Goal: Information Seeking & Learning: Learn about a topic

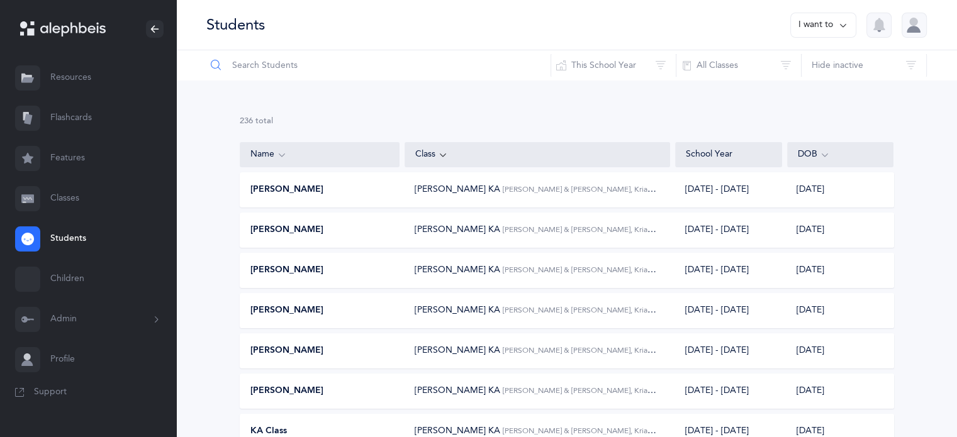
click at [269, 68] on input "text" at bounding box center [378, 65] width 345 height 30
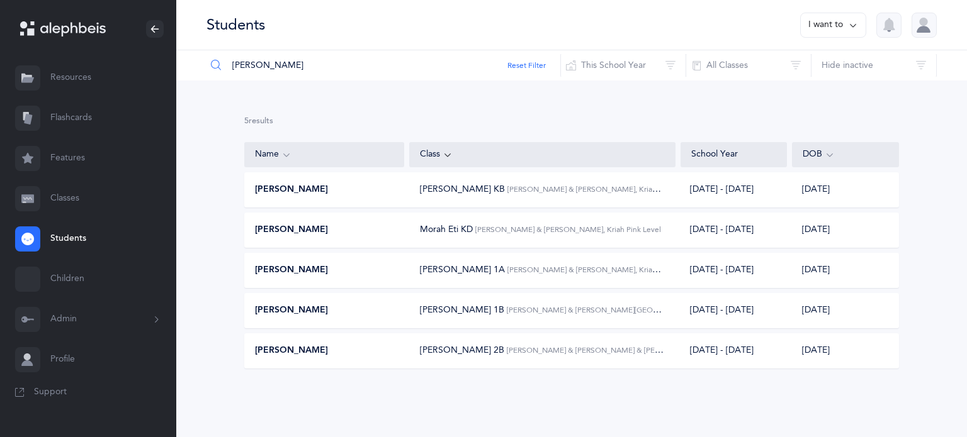
type input "[PERSON_NAME]"
click at [310, 271] on span "[PERSON_NAME]" at bounding box center [291, 270] width 73 height 13
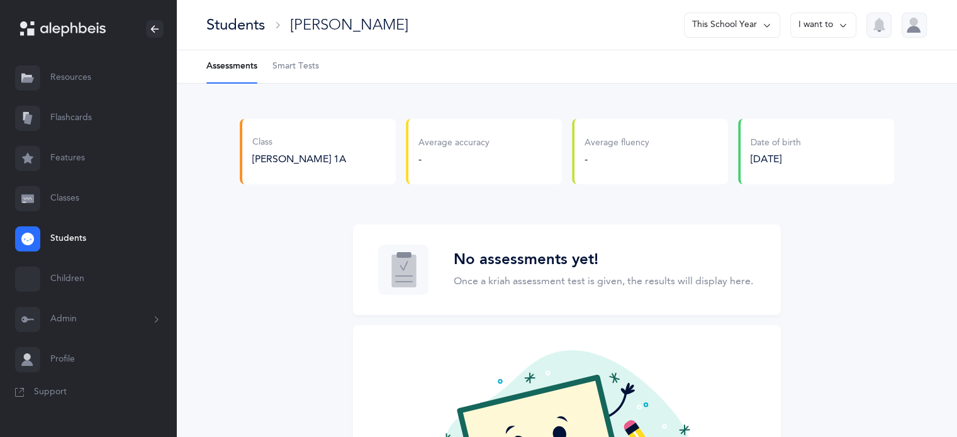
click at [297, 64] on span "Smart Tests" at bounding box center [295, 66] width 47 height 13
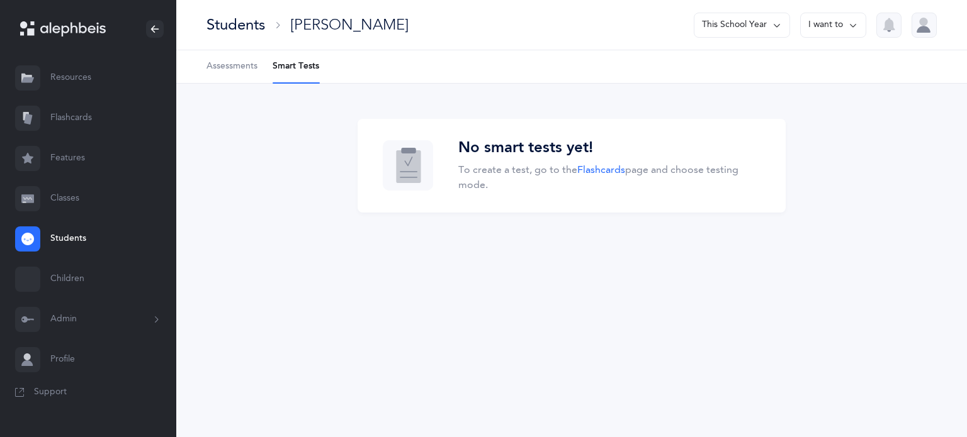
click at [70, 116] on link "Flashcards" at bounding box center [88, 118] width 176 height 40
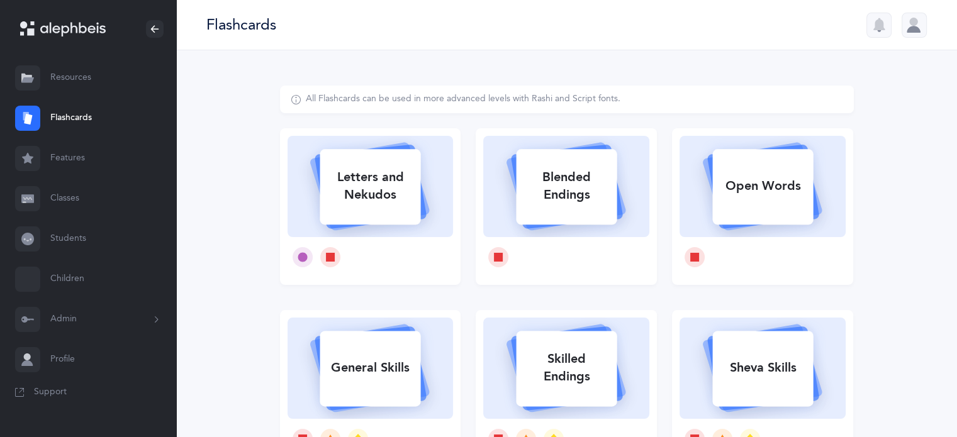
click at [389, 200] on div "Letters and Nekudos" at bounding box center [370, 186] width 101 height 50
select select
select select "single"
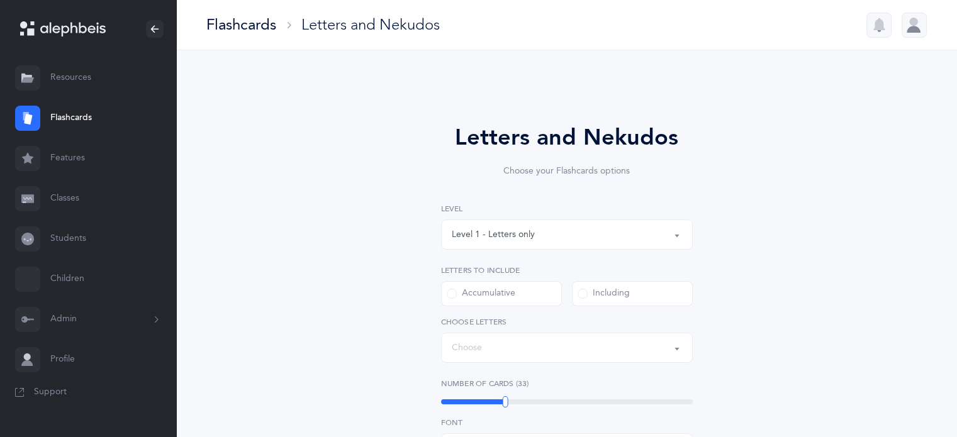
select select "27"
click at [675, 233] on button "Level 1 - Letters only" at bounding box center [567, 235] width 252 height 30
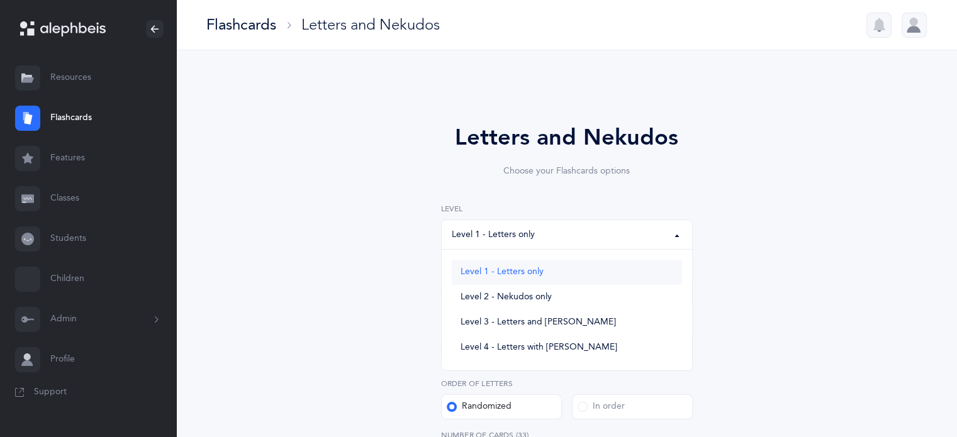
click at [527, 271] on span "Level 1 - Letters only" at bounding box center [502, 272] width 83 height 11
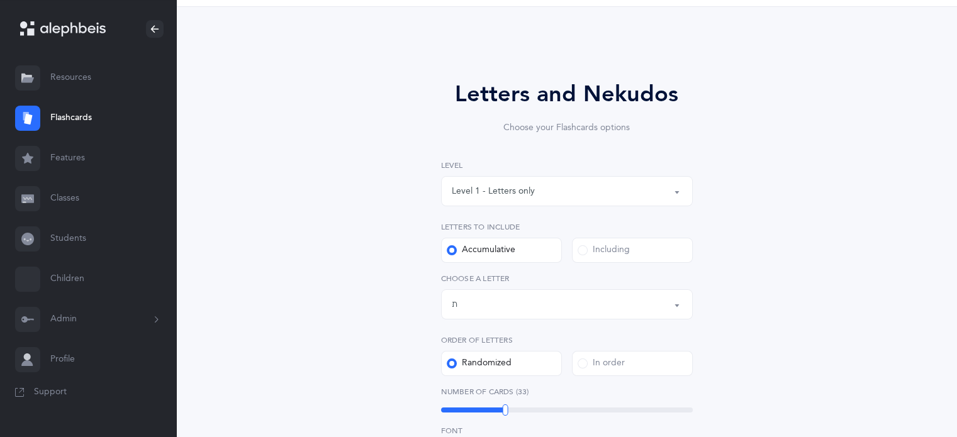
scroll to position [63, 0]
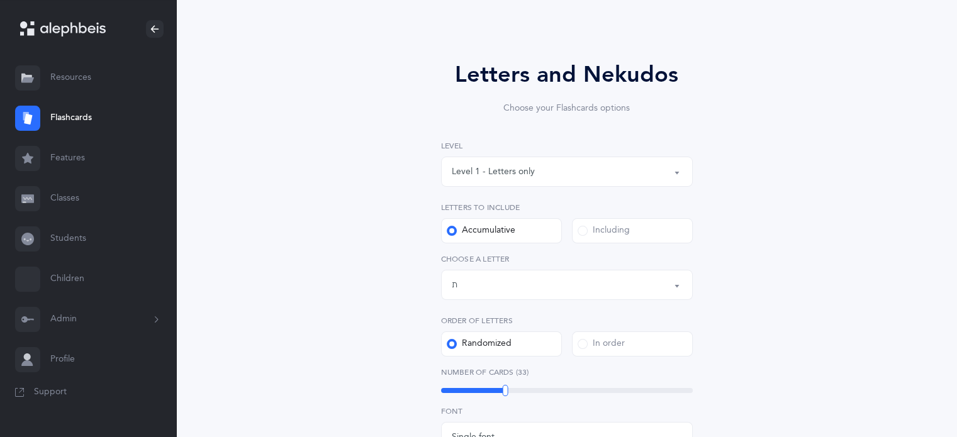
click at [584, 237] on label "Including" at bounding box center [632, 230] width 121 height 25
click at [0, 0] on input "Including" at bounding box center [0, 0] width 0 height 0
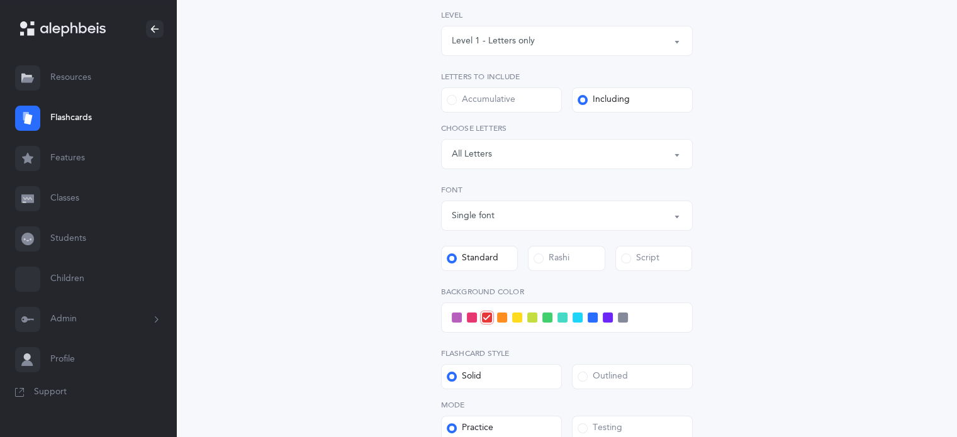
scroll to position [252, 0]
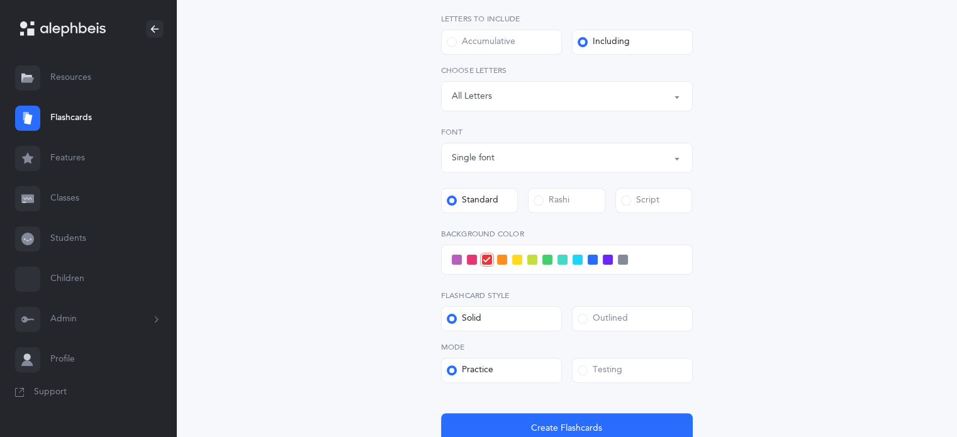
click at [570, 356] on div "Mode Practice Testing" at bounding box center [567, 363] width 252 height 42
click at [583, 368] on span at bounding box center [583, 371] width 10 height 10
click at [0, 0] on input "Testing" at bounding box center [0, 0] width 0 height 0
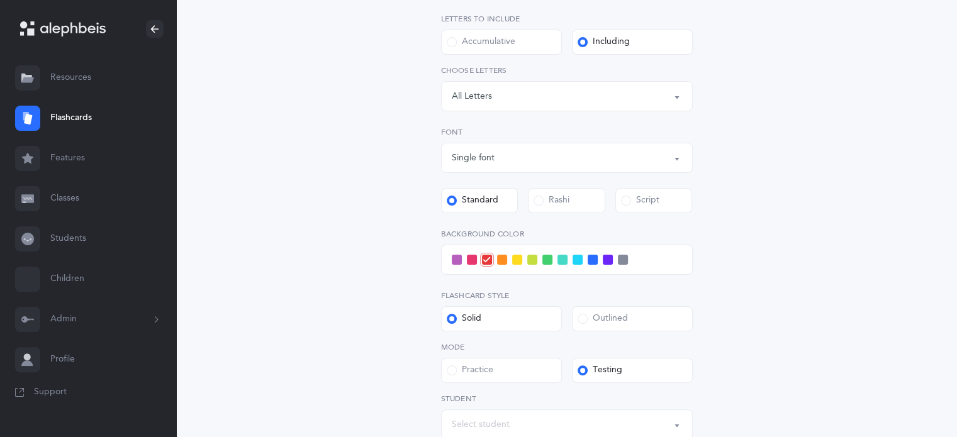
click at [578, 260] on span at bounding box center [578, 260] width 10 height 10
click at [0, 0] on input "checkbox" at bounding box center [0, 0] width 0 height 0
click at [667, 95] on div "Letters: All Letters" at bounding box center [567, 96] width 230 height 21
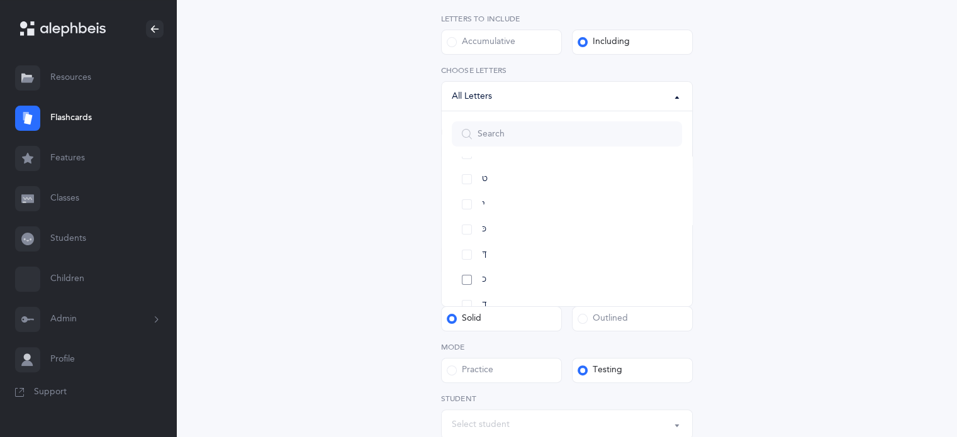
click at [464, 274] on link "כ" at bounding box center [567, 279] width 230 height 25
select select "12"
click at [471, 214] on link "פ" at bounding box center [567, 217] width 230 height 25
click at [470, 239] on link "ף" at bounding box center [567, 242] width 230 height 25
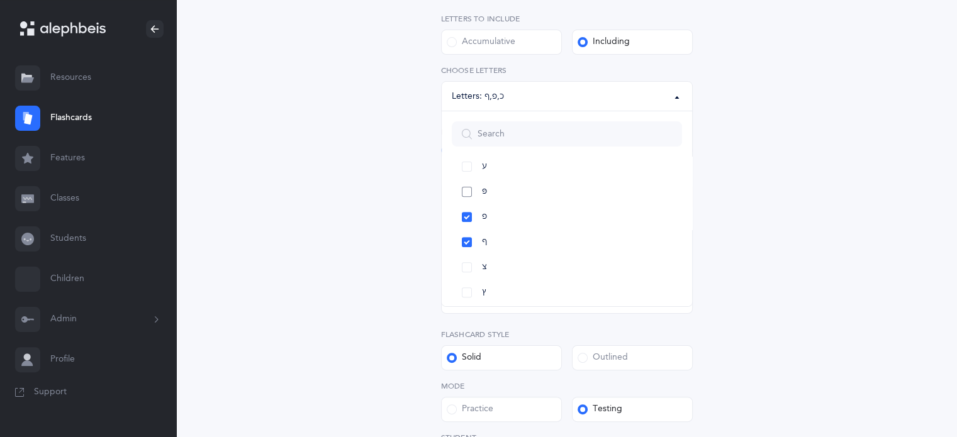
click at [464, 189] on link "פּ" at bounding box center [567, 191] width 230 height 25
click at [470, 193] on link "ק" at bounding box center [567, 191] width 230 height 25
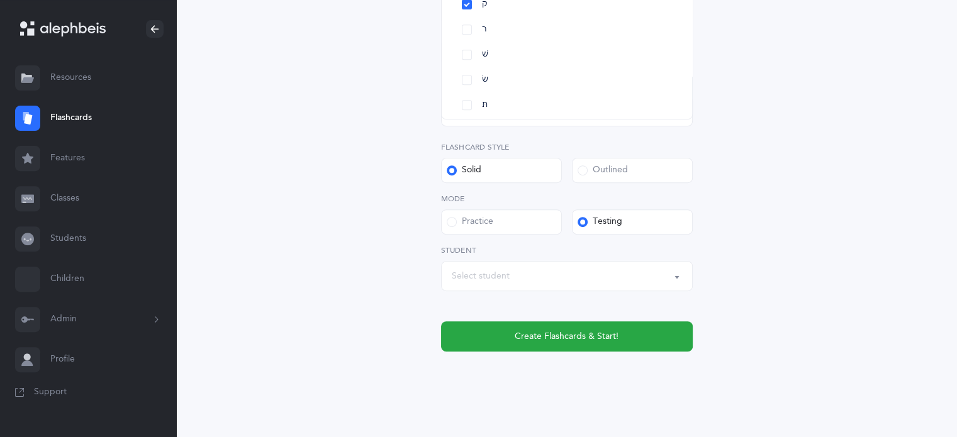
scroll to position [454, 0]
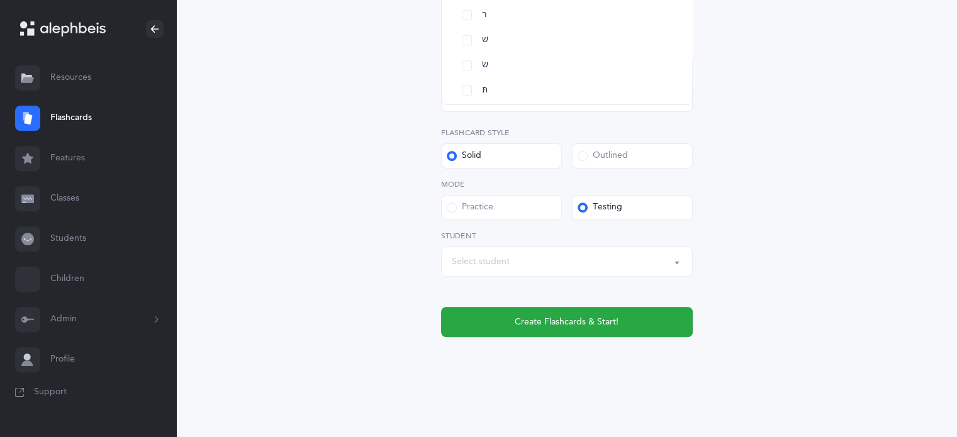
click at [671, 269] on div "Select student" at bounding box center [567, 261] width 230 height 21
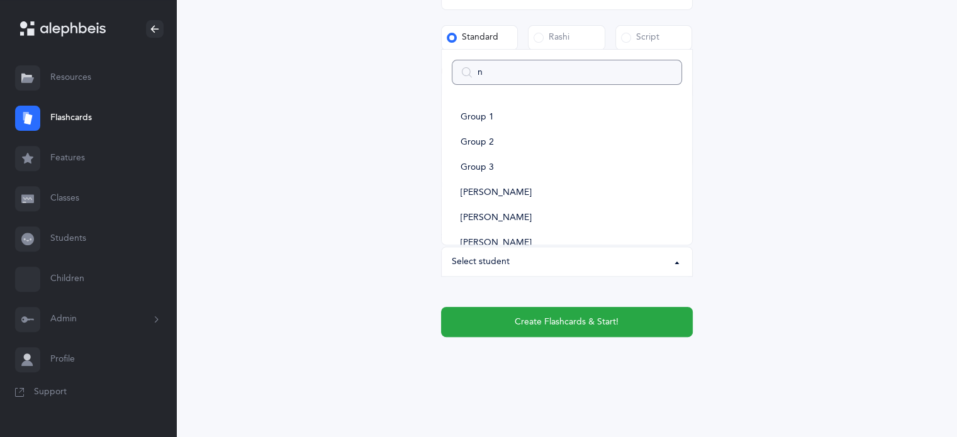
type input "no"
select select
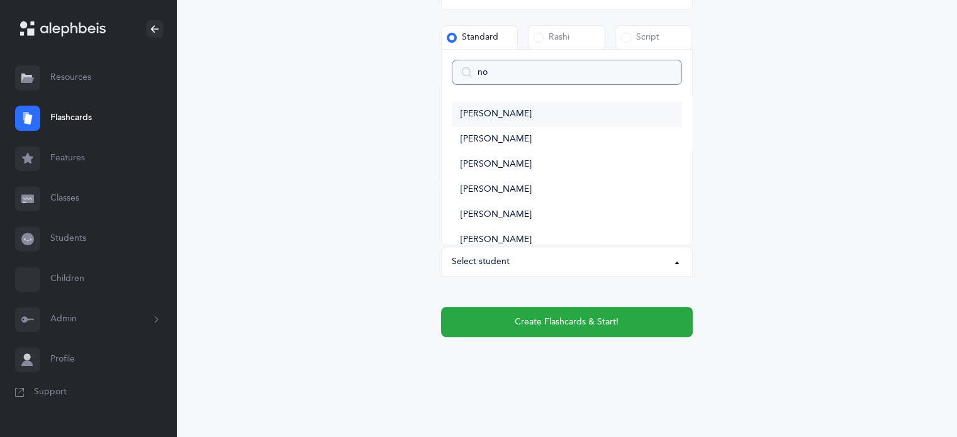
scroll to position [126, 0]
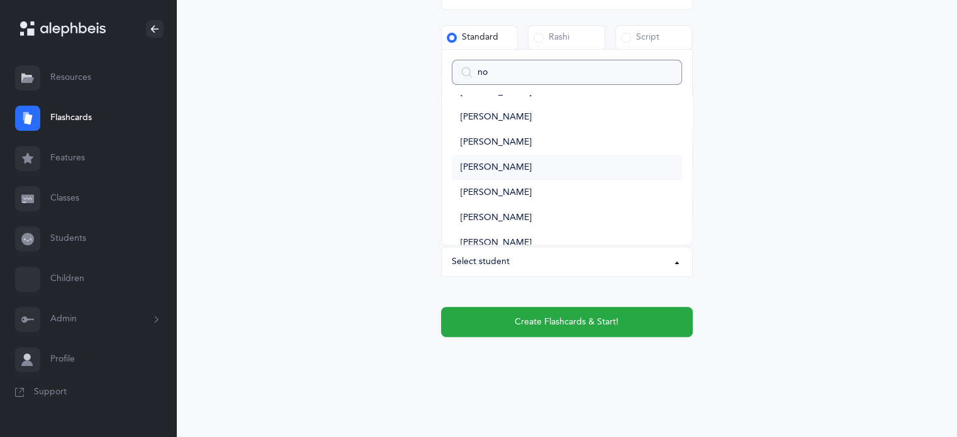
type input "no"
click at [499, 166] on span "[PERSON_NAME]" at bounding box center [496, 167] width 71 height 11
select select "11764"
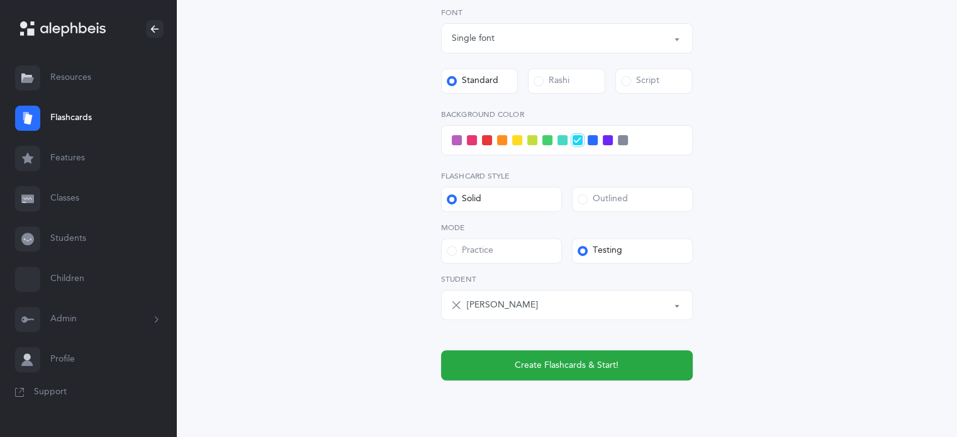
scroll to position [328, 0]
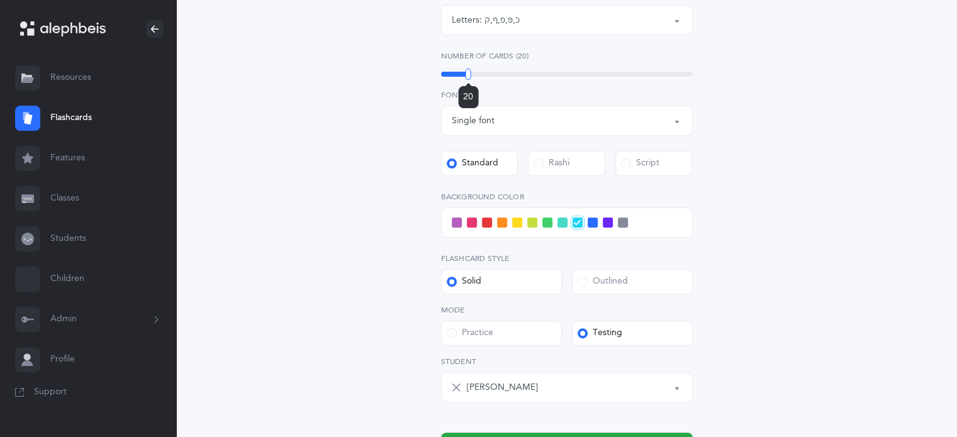
drag, startPoint x: 497, startPoint y: 74, endPoint x: 468, endPoint y: 72, distance: 29.0
click at [468, 72] on div at bounding box center [469, 74] width 6 height 11
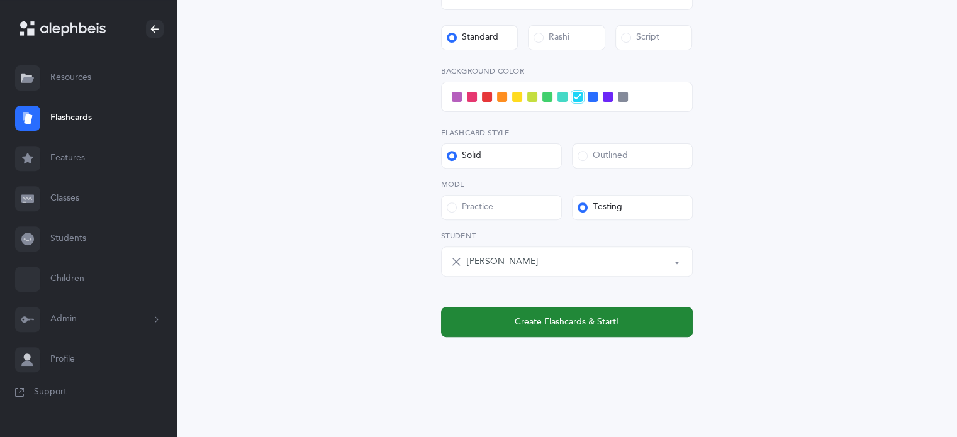
click at [585, 311] on button "Create Flashcards & Start!" at bounding box center [567, 322] width 252 height 30
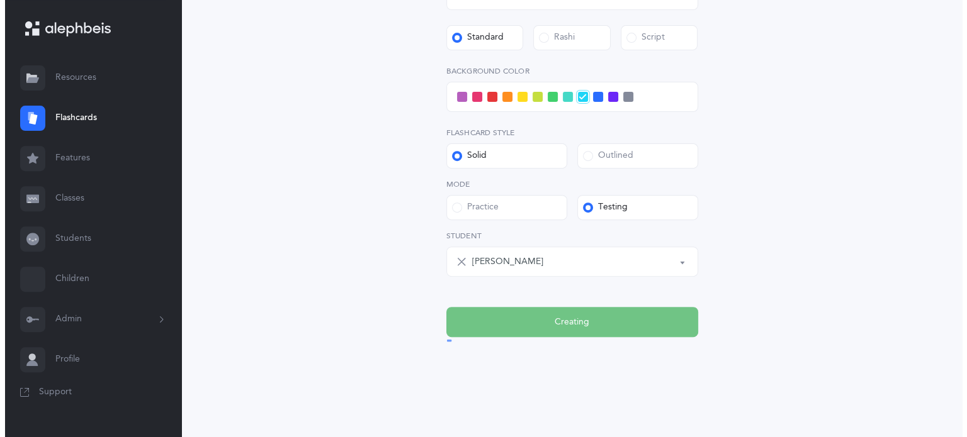
scroll to position [0, 0]
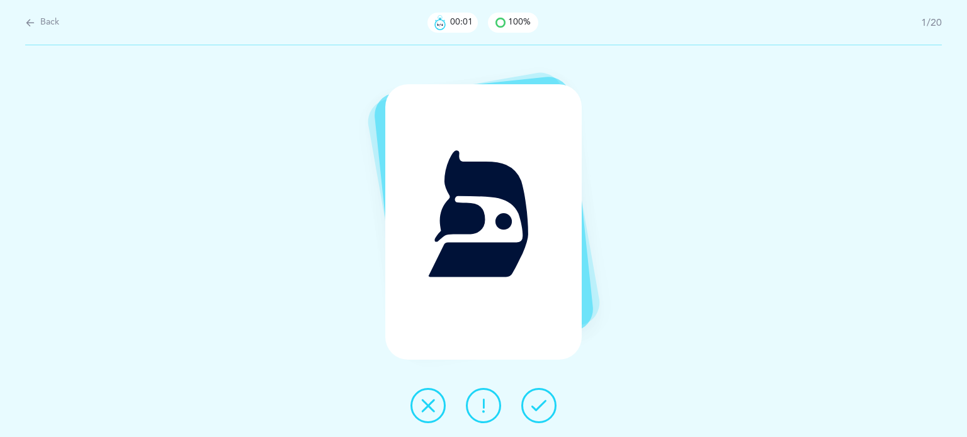
click at [543, 404] on icon at bounding box center [538, 405] width 15 height 15
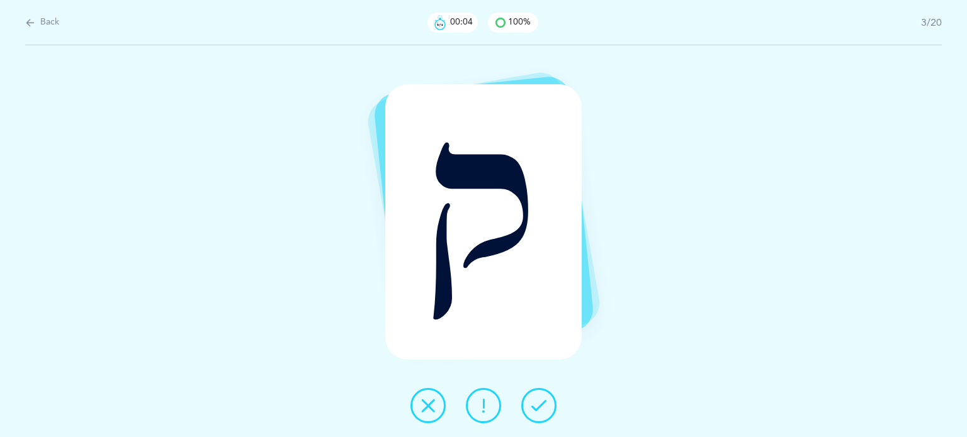
click at [543, 404] on icon at bounding box center [538, 405] width 15 height 15
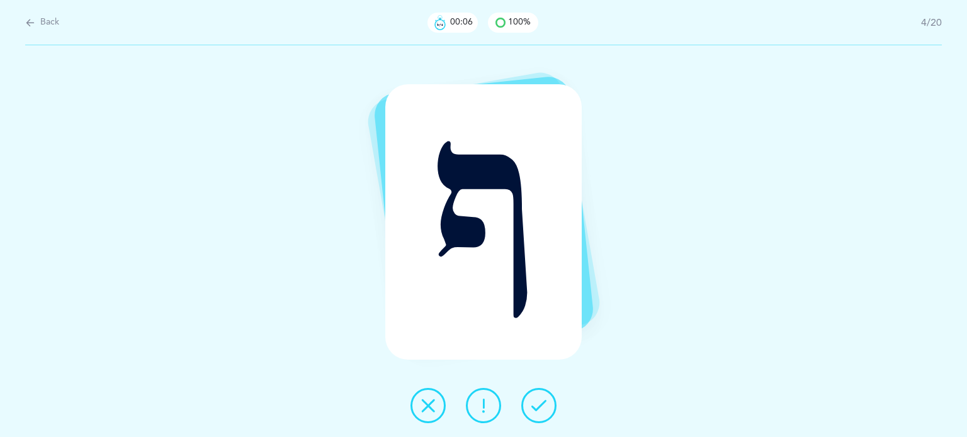
click at [543, 404] on icon at bounding box center [538, 405] width 15 height 15
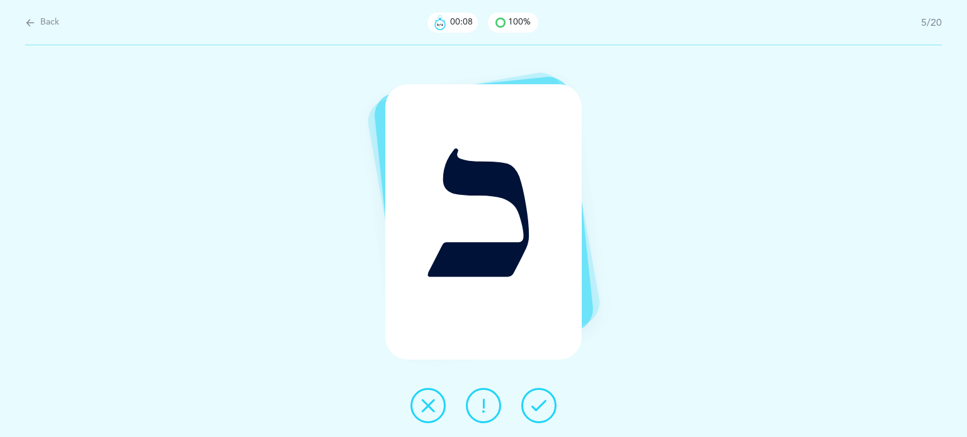
click at [544, 404] on icon at bounding box center [538, 405] width 15 height 15
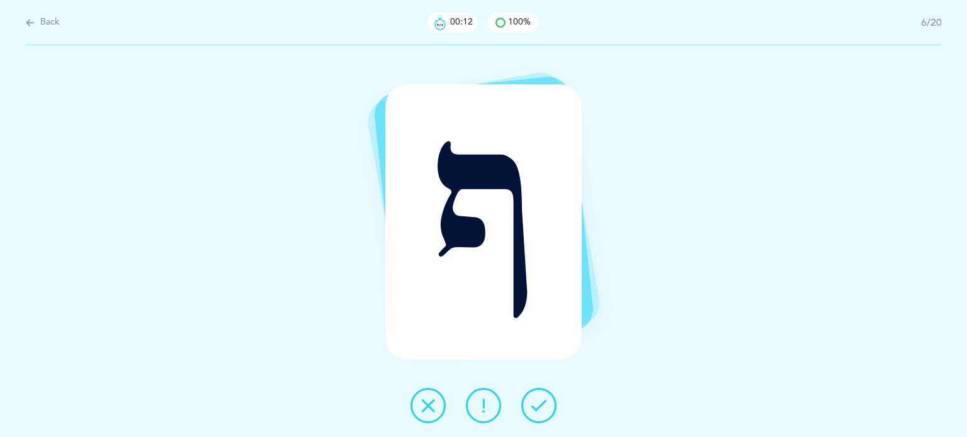
click at [550, 410] on button at bounding box center [538, 405] width 35 height 35
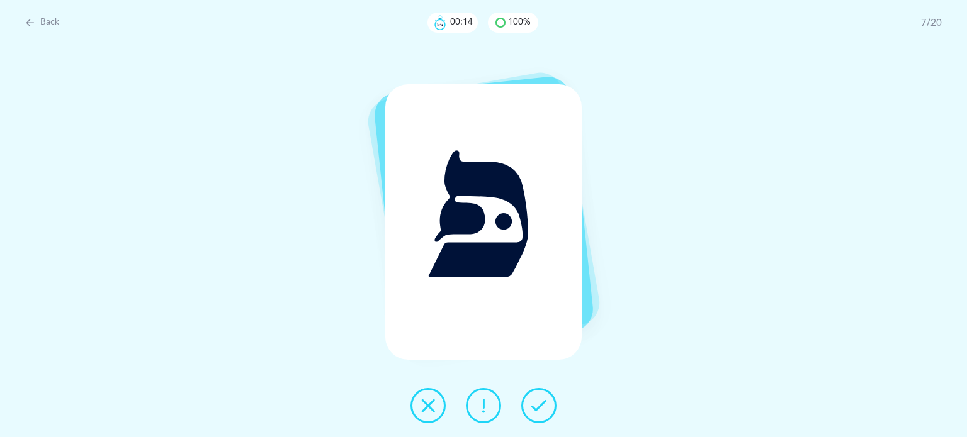
click at [545, 402] on icon at bounding box center [538, 405] width 15 height 15
drag, startPoint x: 541, startPoint y: 400, endPoint x: 547, endPoint y: 401, distance: 6.6
click at [546, 401] on icon at bounding box center [538, 405] width 15 height 15
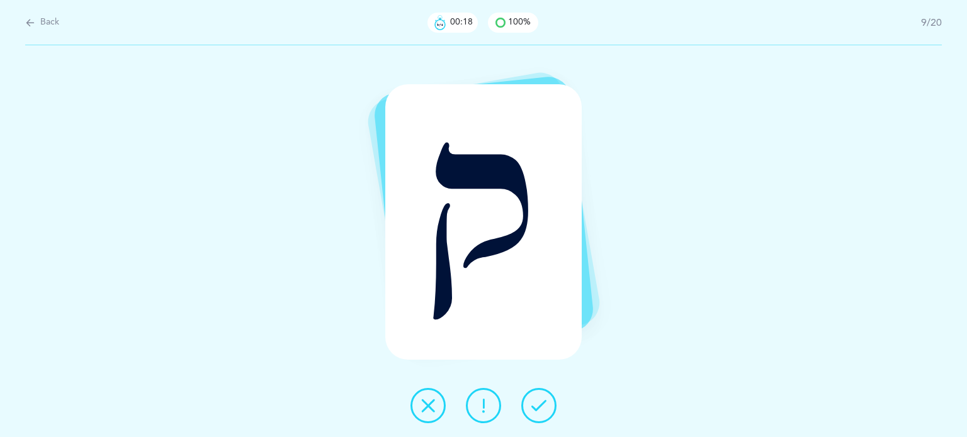
click at [545, 403] on icon at bounding box center [538, 405] width 15 height 15
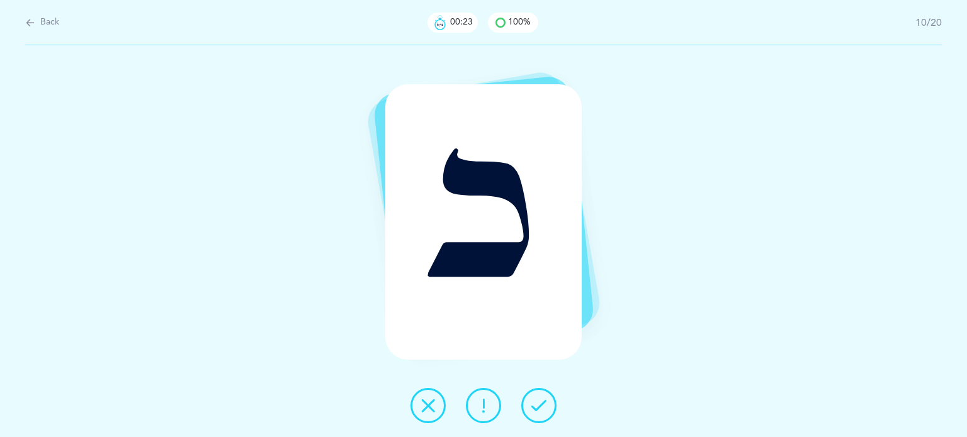
click at [541, 405] on icon at bounding box center [538, 405] width 15 height 15
click at [541, 408] on icon at bounding box center [538, 405] width 15 height 15
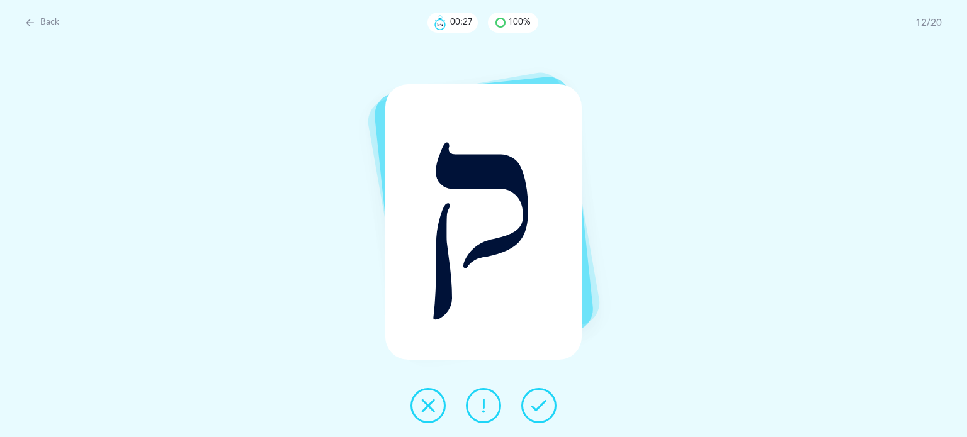
click at [534, 401] on button at bounding box center [538, 405] width 35 height 35
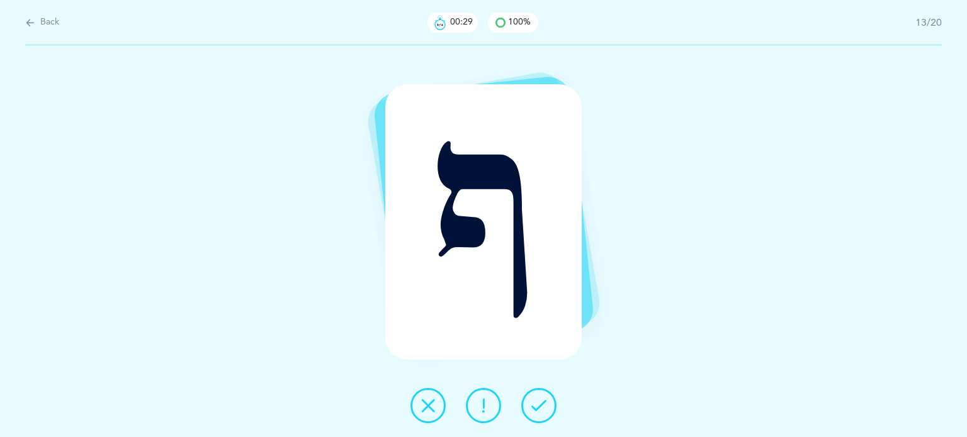
drag, startPoint x: 550, startPoint y: 408, endPoint x: 511, endPoint y: 388, distance: 44.2
click at [539, 406] on button at bounding box center [538, 405] width 35 height 35
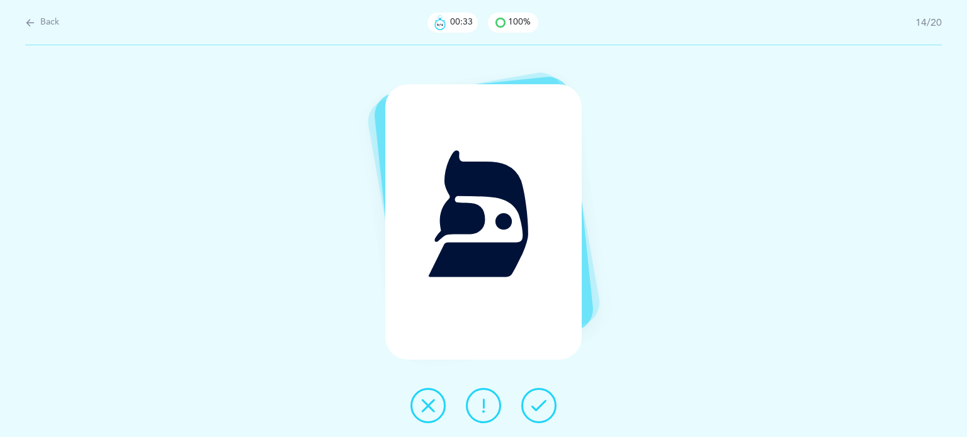
click at [540, 398] on icon at bounding box center [538, 405] width 15 height 15
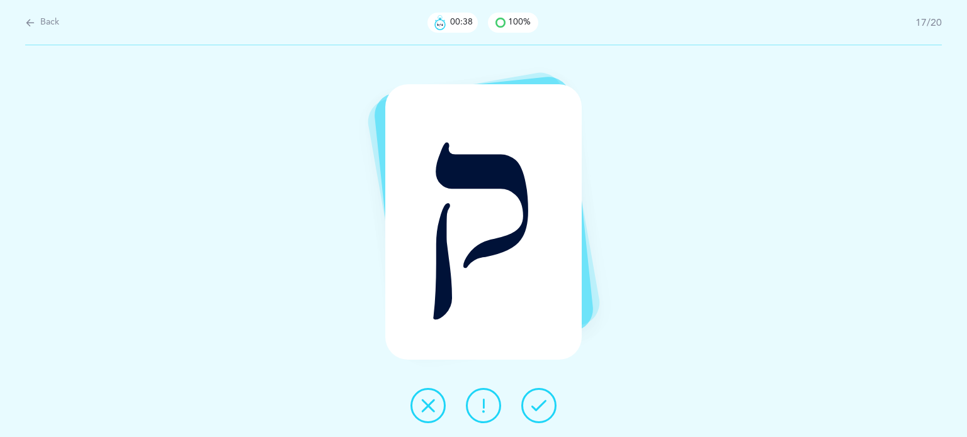
click at [540, 398] on icon at bounding box center [538, 405] width 15 height 15
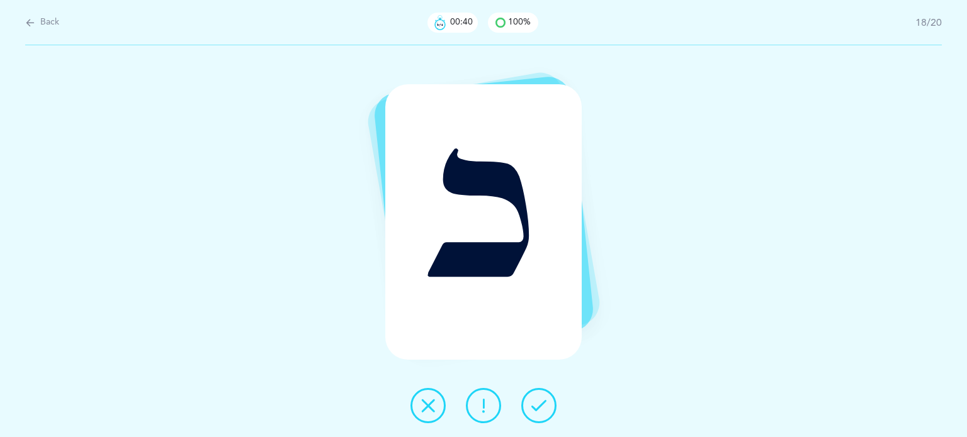
click at [540, 398] on icon at bounding box center [538, 405] width 15 height 15
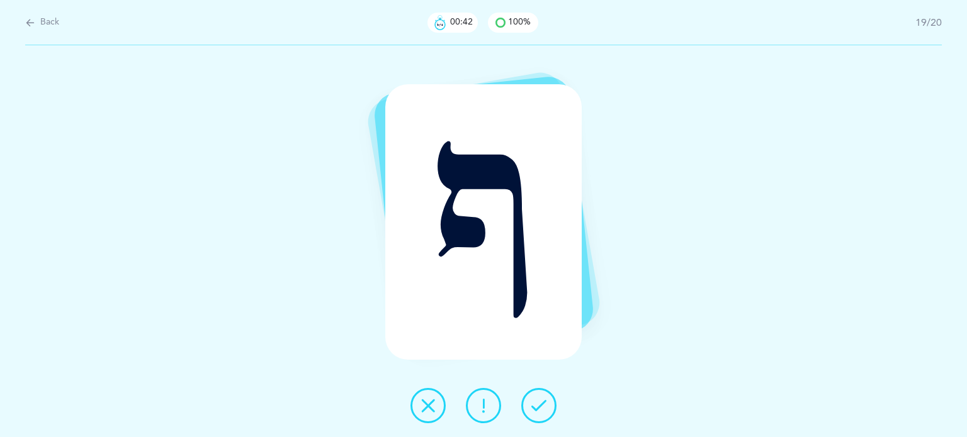
click at [541, 398] on icon at bounding box center [538, 405] width 15 height 15
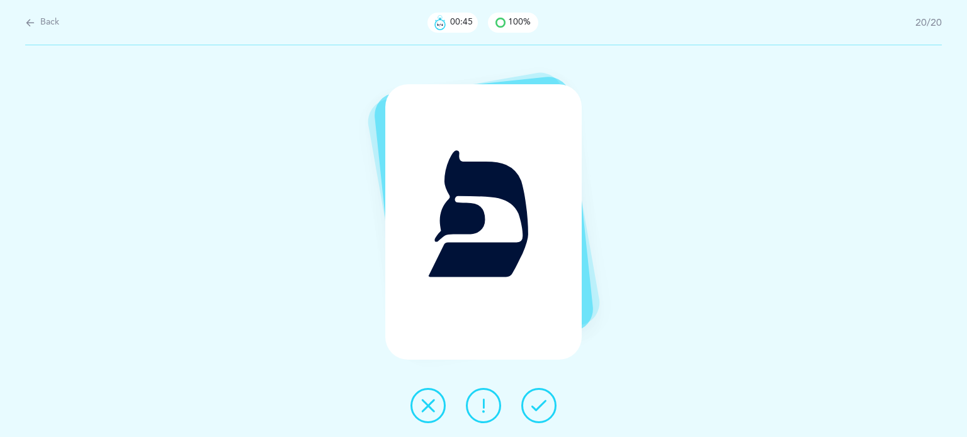
click at [540, 406] on icon at bounding box center [538, 405] width 15 height 15
click at [540, 50] on div "Back 00:46 100% 20/20 פ" at bounding box center [571, 50] width 790 height 0
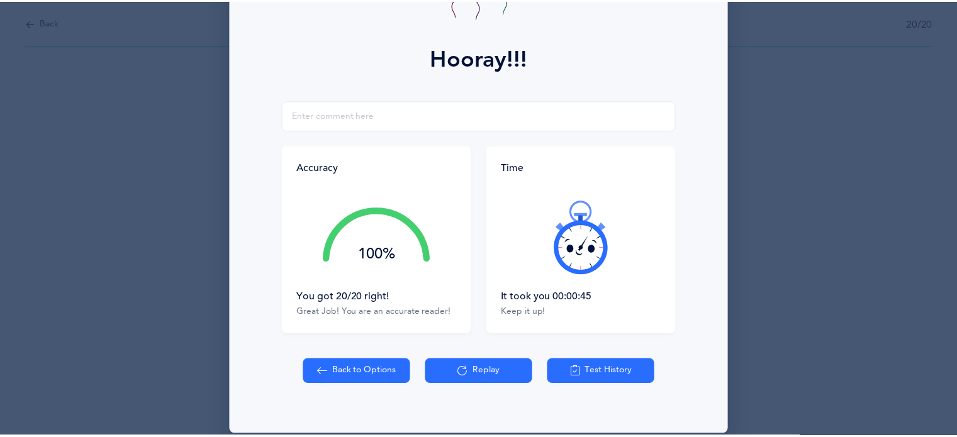
scroll to position [161, 0]
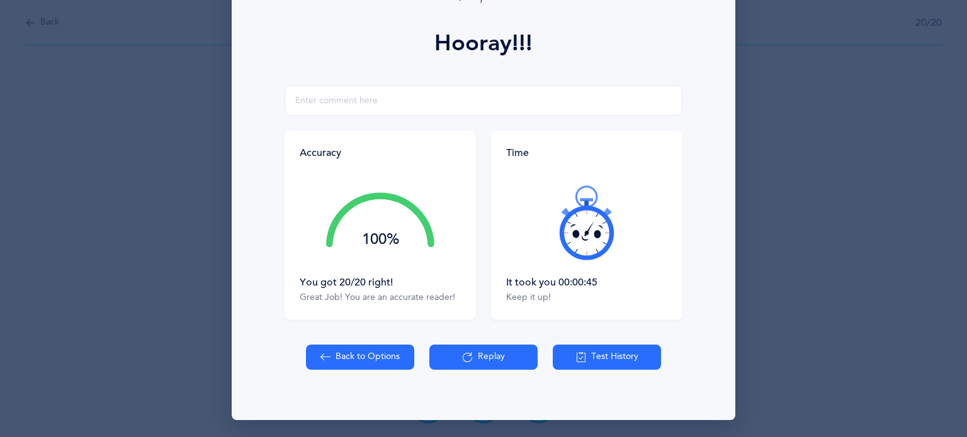
click at [590, 352] on button "Test History" at bounding box center [607, 357] width 108 height 25
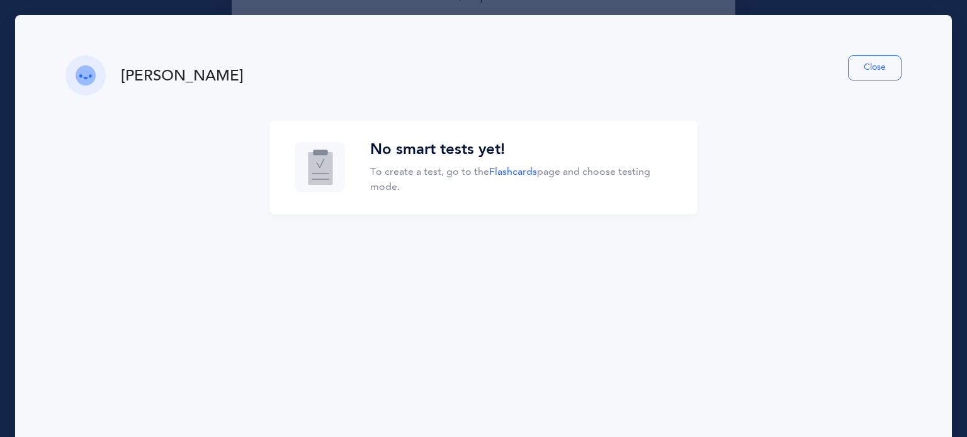
click at [873, 71] on button "Close" at bounding box center [874, 67] width 53 height 25
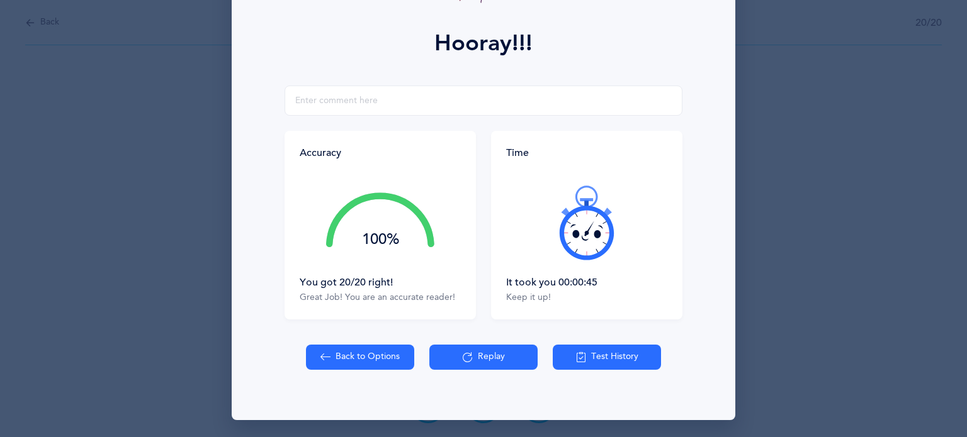
click at [376, 352] on button "Back to Options" at bounding box center [360, 357] width 108 height 25
select select "12"
select select "single"
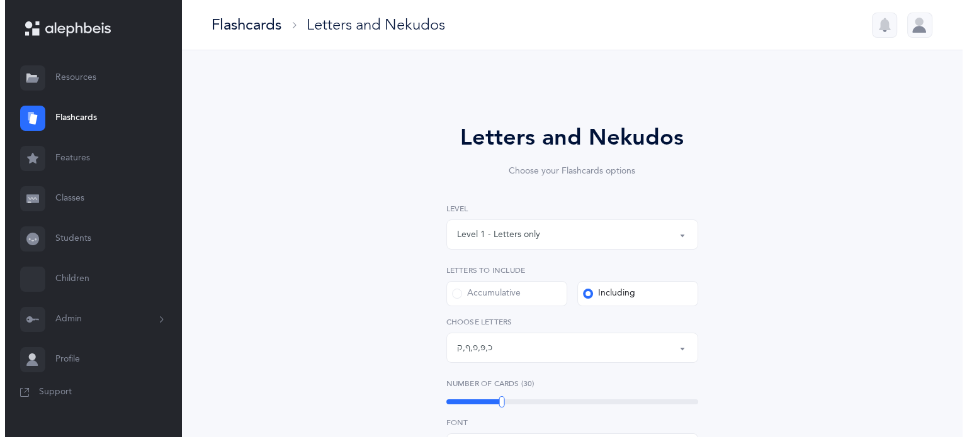
scroll to position [159, 0]
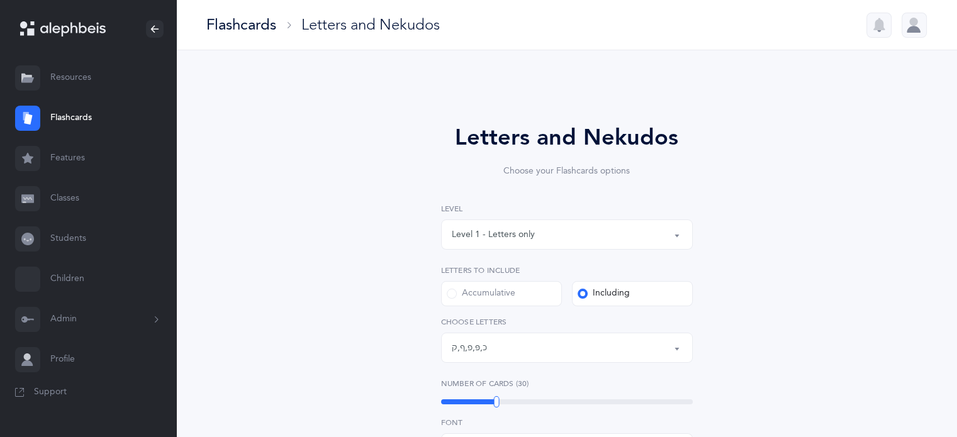
click at [63, 235] on link "Students" at bounding box center [88, 239] width 176 height 40
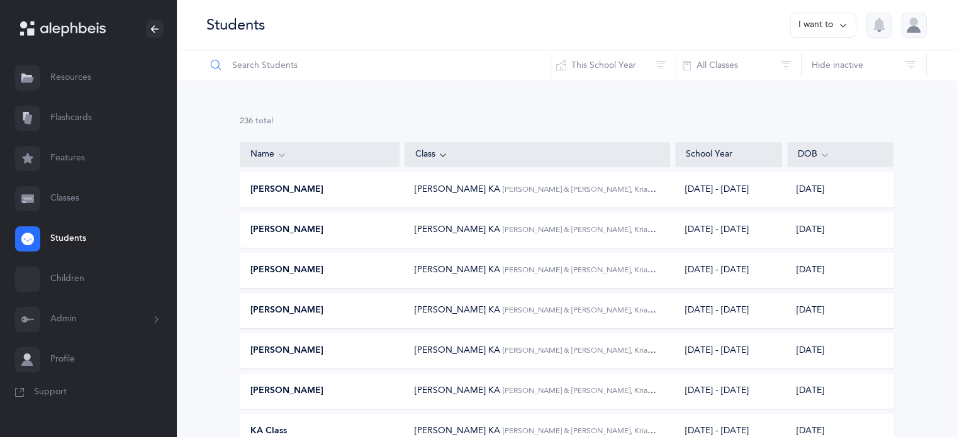
click at [271, 62] on input "text" at bounding box center [378, 65] width 345 height 30
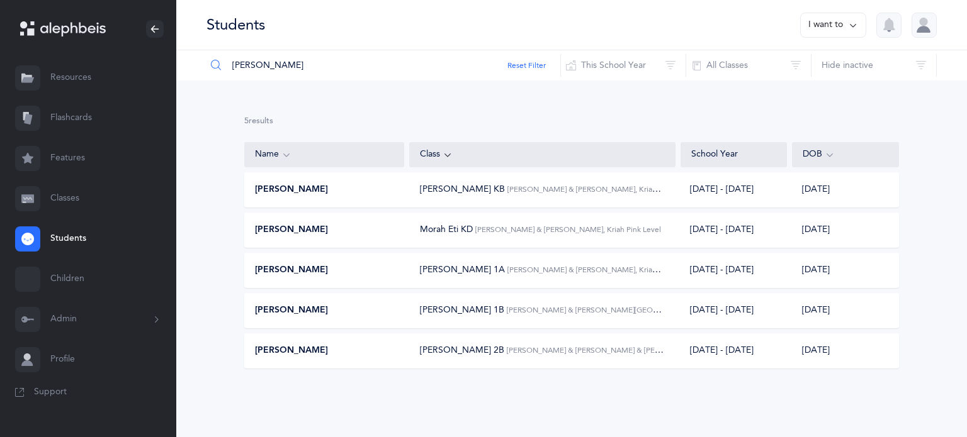
type input "[PERSON_NAME]"
click at [277, 270] on span "[PERSON_NAME]" at bounding box center [291, 270] width 73 height 13
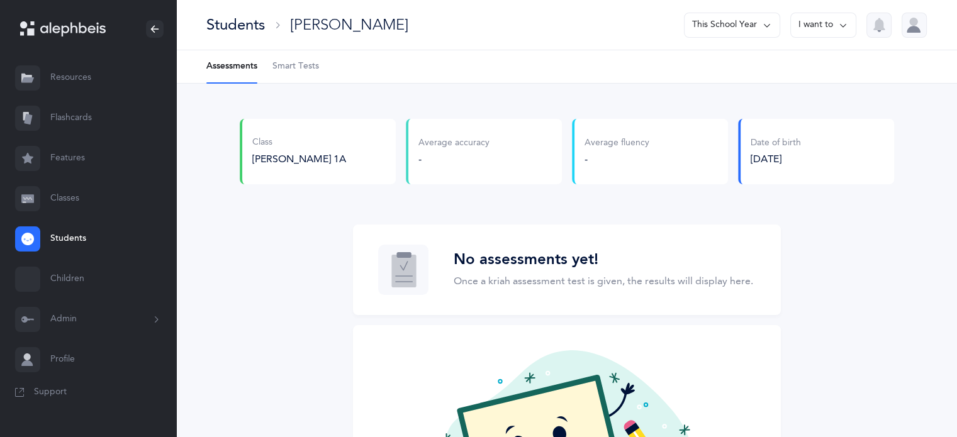
click at [291, 65] on span "Smart Tests" at bounding box center [295, 66] width 47 height 13
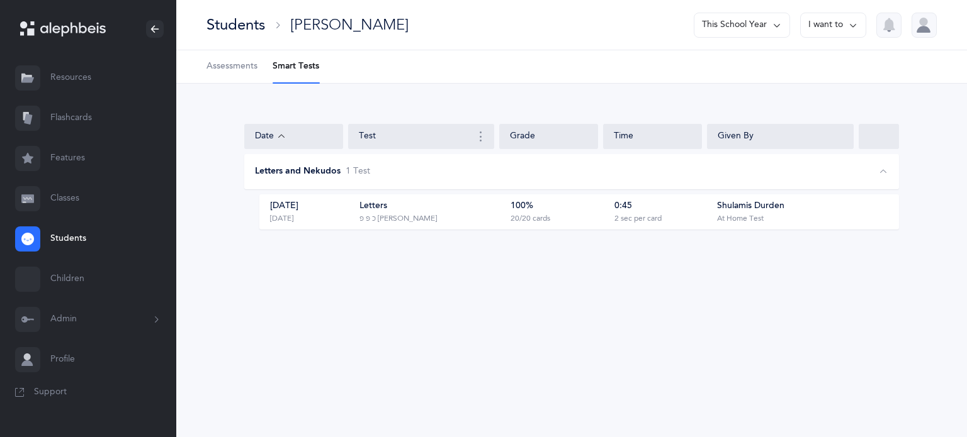
click at [471, 210] on div "Letters כ פּ פ ף ק" at bounding box center [430, 212] width 143 height 24
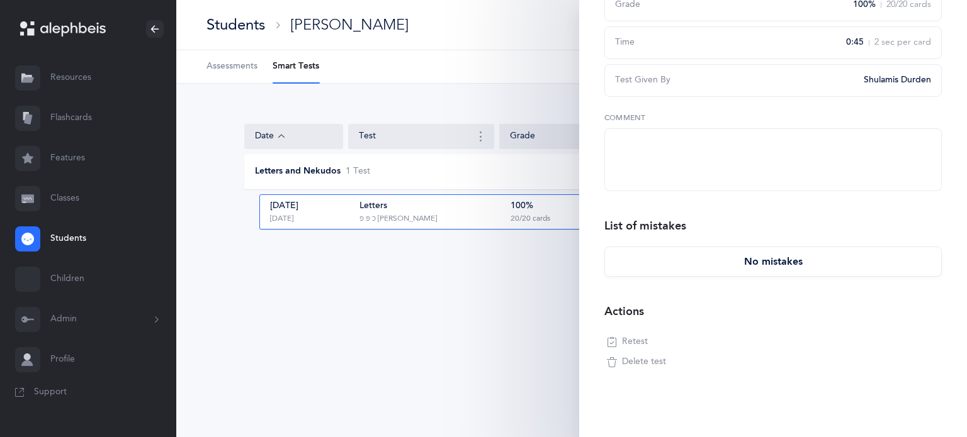
scroll to position [150, 0]
click at [637, 344] on button "Retest" at bounding box center [627, 337] width 46 height 20
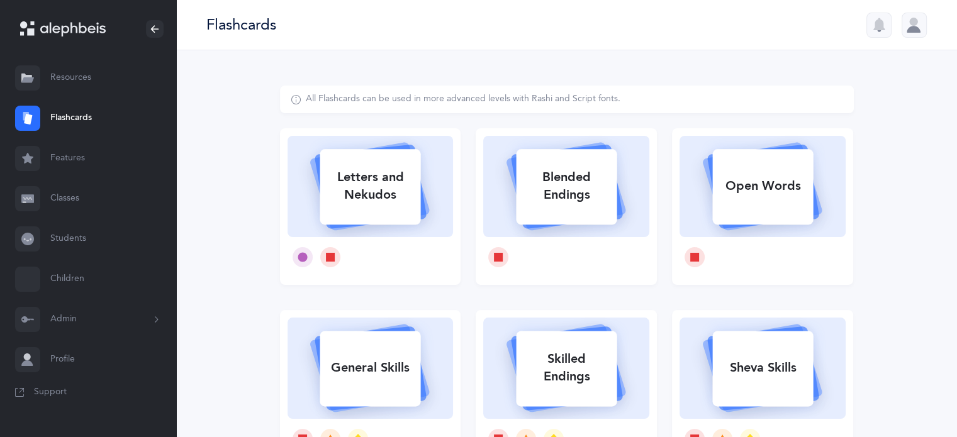
select select
select select "single"
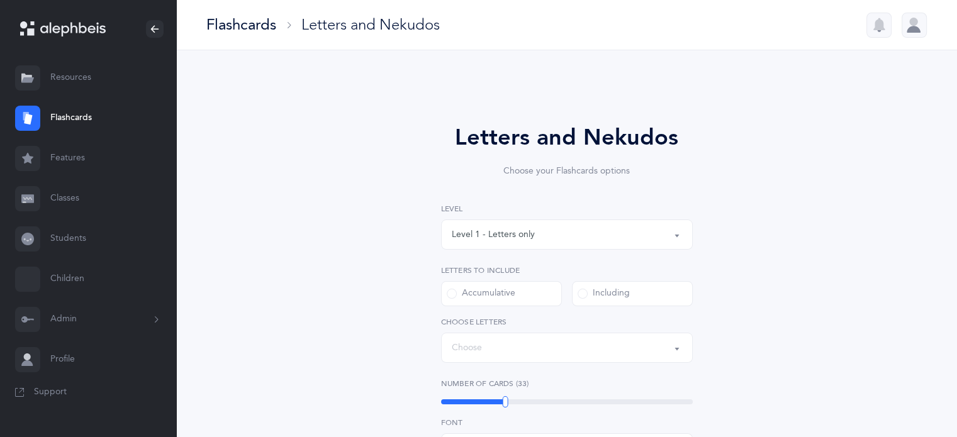
select select "12"
select select "11764"
click at [681, 349] on button "Letters: כ , פּ , פ , ף , ק" at bounding box center [567, 348] width 252 height 30
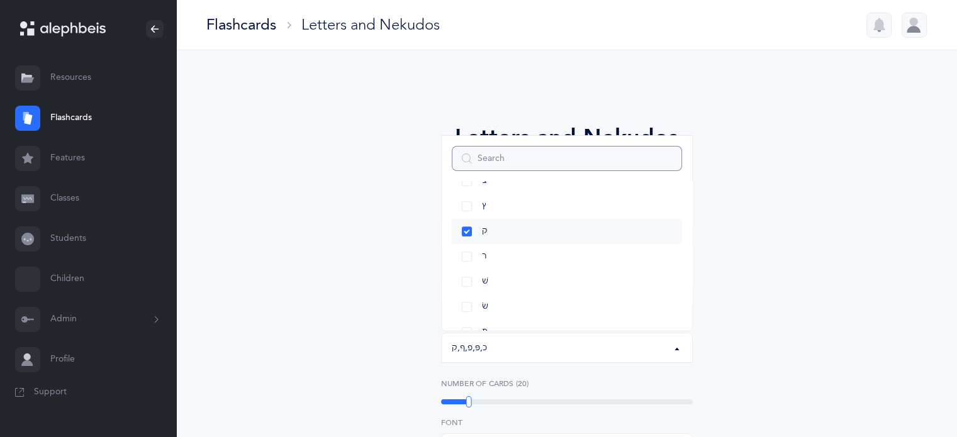
scroll to position [725, 0]
click at [468, 261] on link "שׂ" at bounding box center [567, 259] width 230 height 25
click at [463, 234] on link "שׁ" at bounding box center [567, 234] width 230 height 25
click at [465, 247] on link "ךּ" at bounding box center [567, 244] width 230 height 25
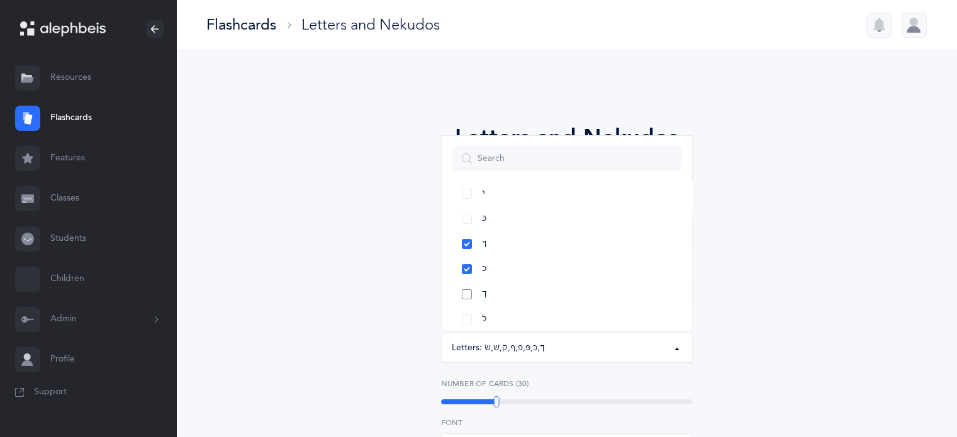
click at [466, 288] on link "ך" at bounding box center [567, 294] width 230 height 25
click at [464, 218] on link "כּ" at bounding box center [567, 218] width 230 height 25
select select "82"
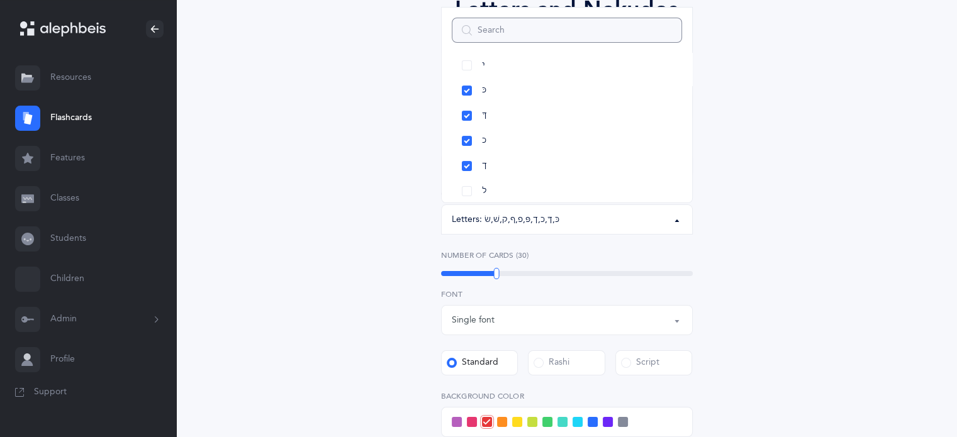
scroll to position [189, 0]
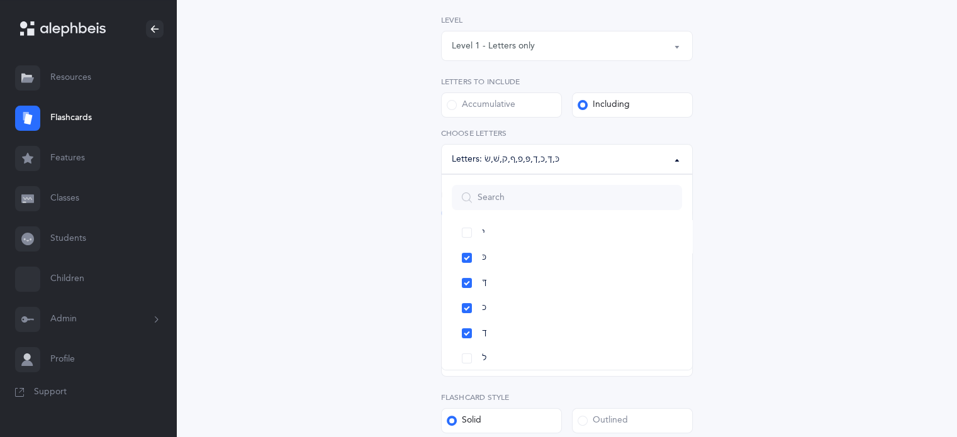
click at [792, 361] on div "Letters and Nekudos Choose your Flashcards options Level 1 - Letters only Level…" at bounding box center [567, 275] width 574 height 756
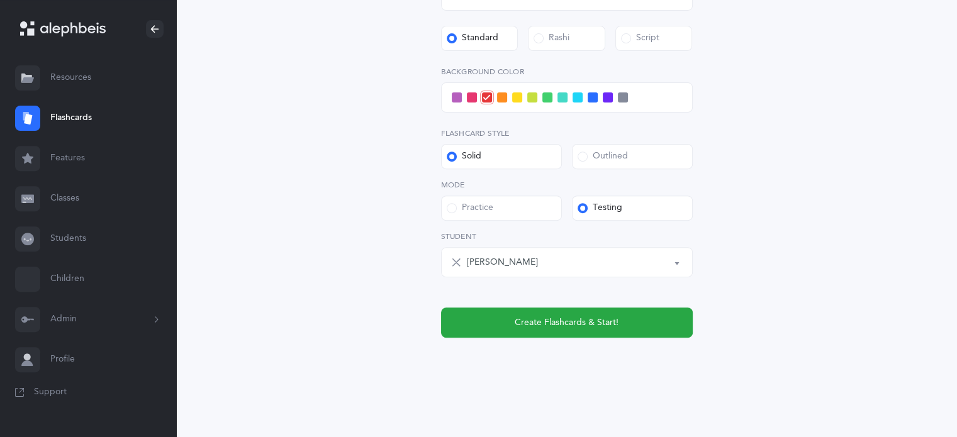
scroll to position [454, 0]
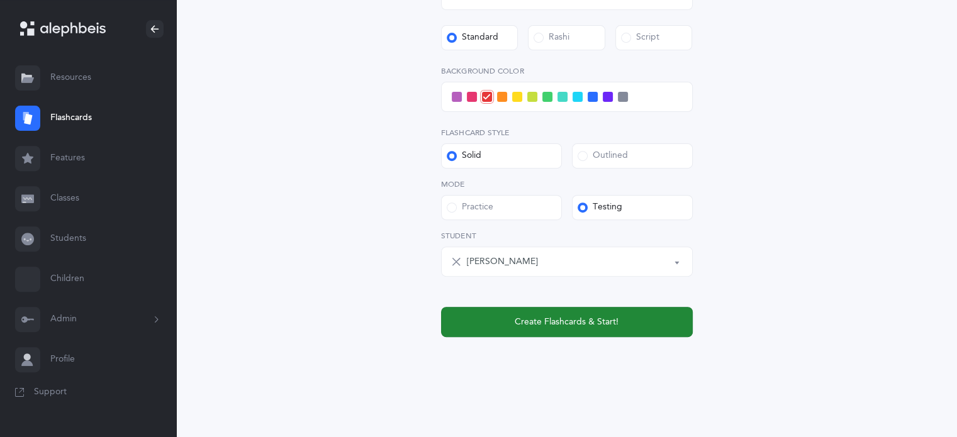
click at [607, 320] on span "Create Flashcards & Start!" at bounding box center [567, 322] width 104 height 13
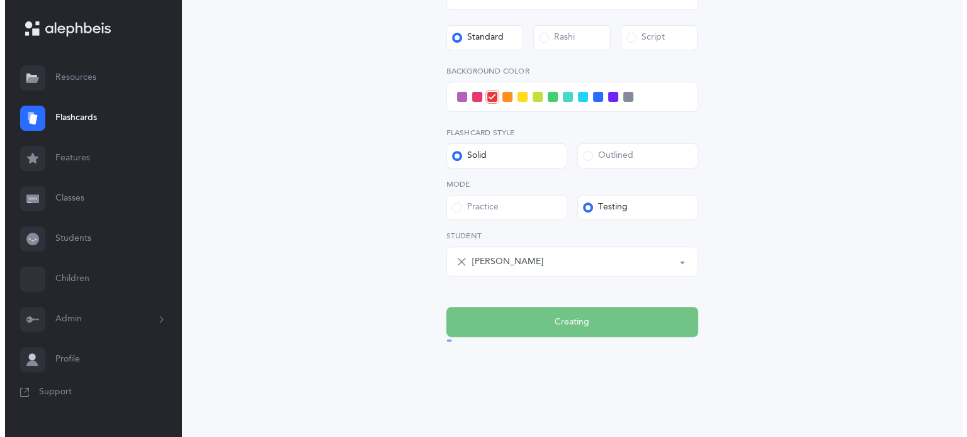
scroll to position [0, 0]
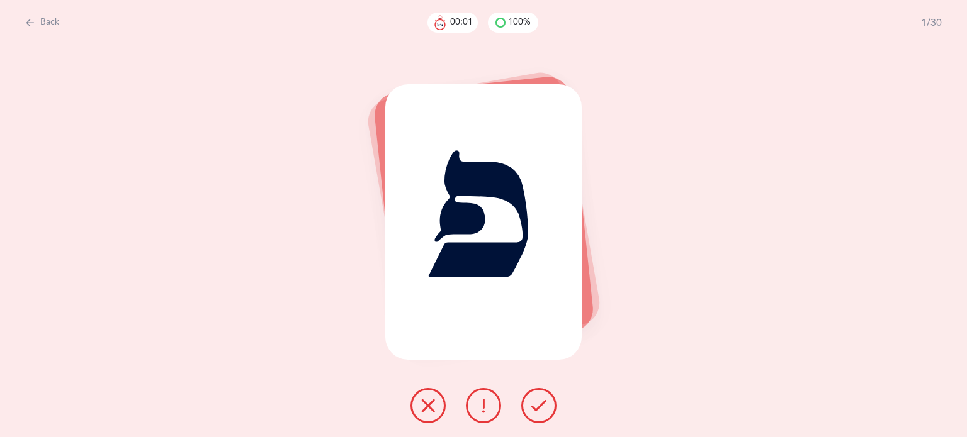
click at [542, 400] on icon at bounding box center [538, 405] width 15 height 15
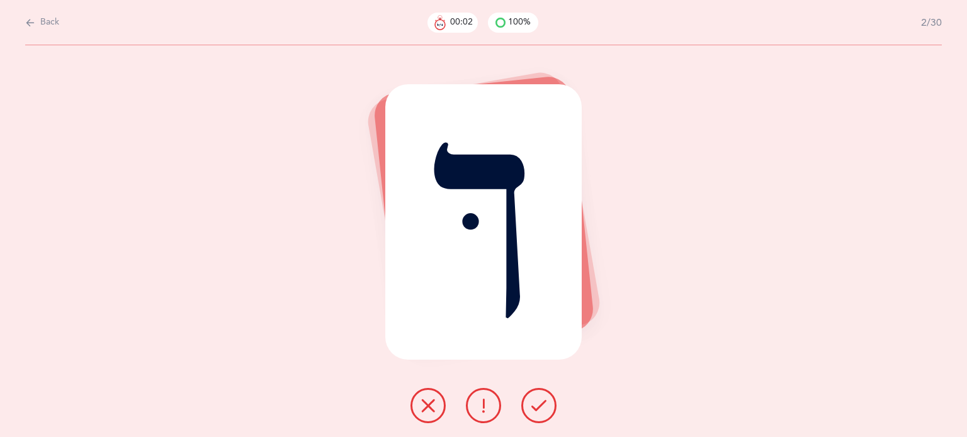
click at [541, 405] on icon at bounding box center [538, 405] width 15 height 15
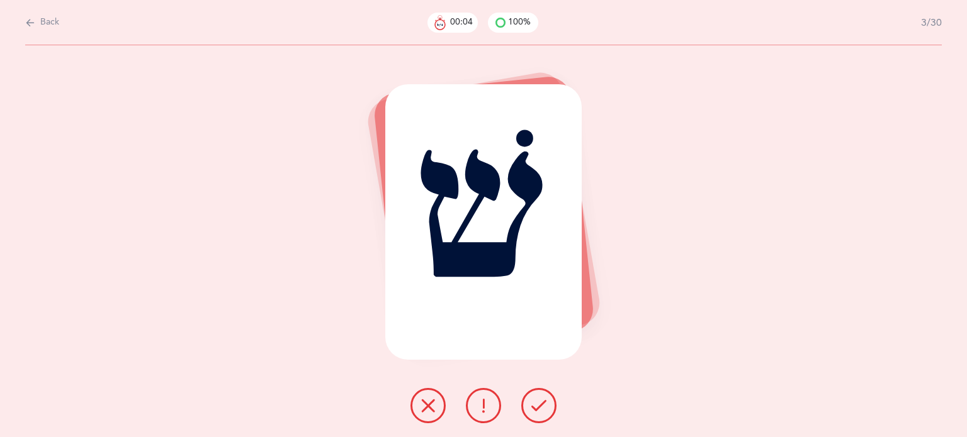
click at [541, 403] on icon at bounding box center [538, 405] width 15 height 15
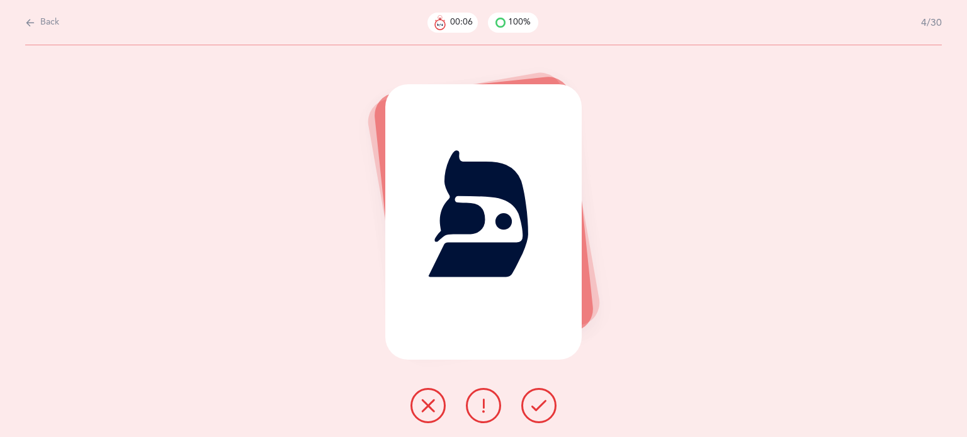
drag, startPoint x: 541, startPoint y: 403, endPoint x: 423, endPoint y: 409, distance: 117.8
click at [418, 405] on div at bounding box center [483, 405] width 166 height 35
click at [423, 410] on icon at bounding box center [427, 405] width 15 height 15
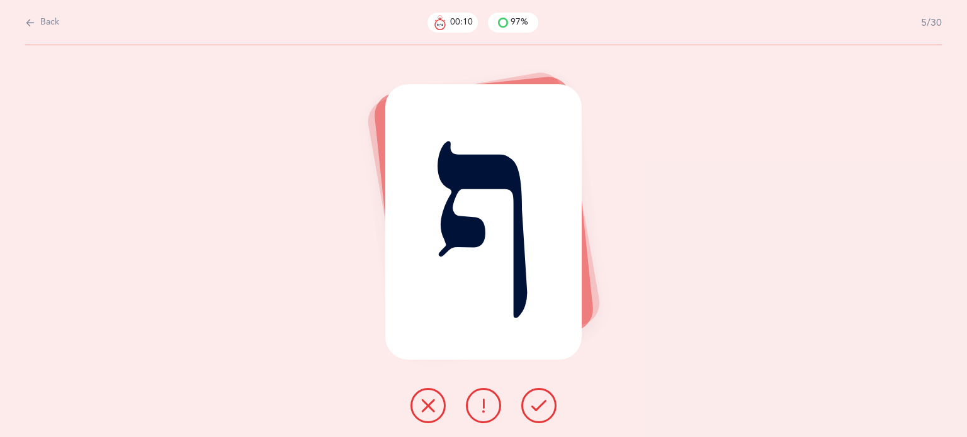
click at [534, 407] on icon at bounding box center [538, 405] width 15 height 15
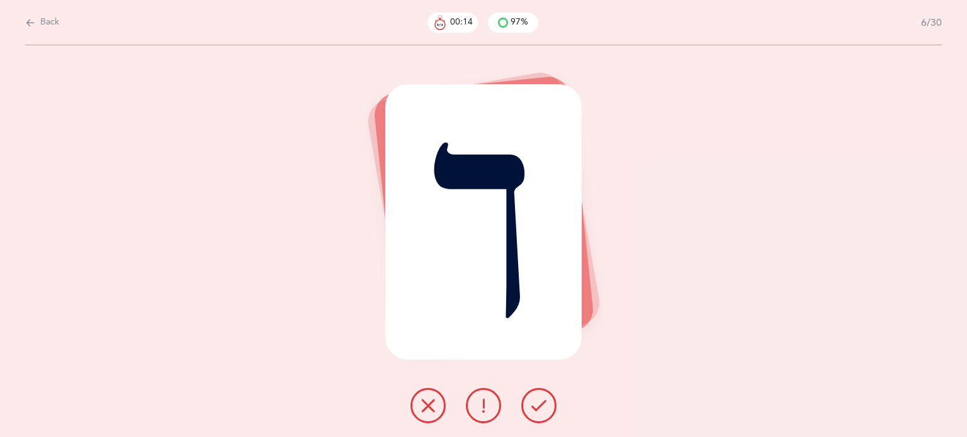
click at [539, 402] on icon at bounding box center [538, 405] width 15 height 15
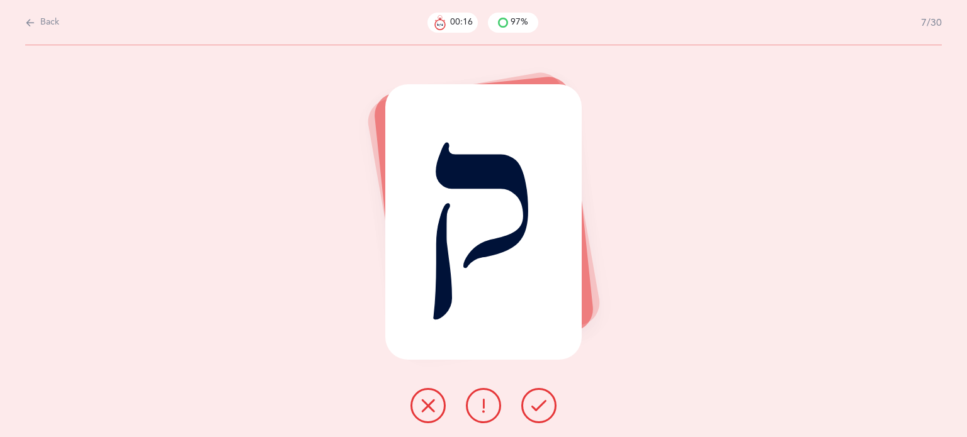
click at [541, 405] on icon at bounding box center [538, 405] width 15 height 15
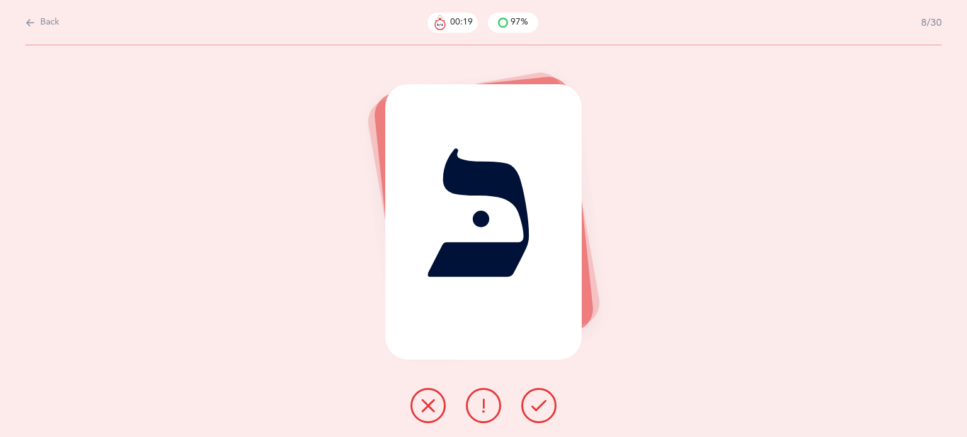
click at [540, 405] on icon at bounding box center [538, 405] width 15 height 15
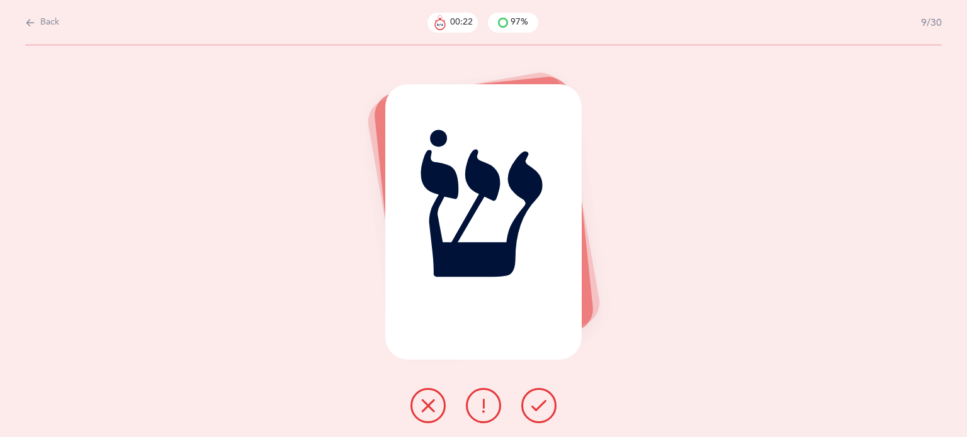
click at [434, 402] on icon at bounding box center [427, 405] width 15 height 15
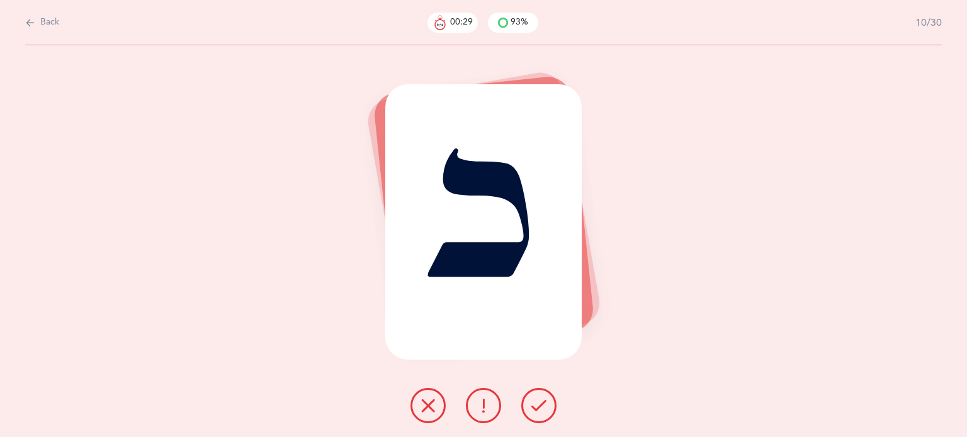
click at [534, 412] on icon at bounding box center [538, 405] width 15 height 15
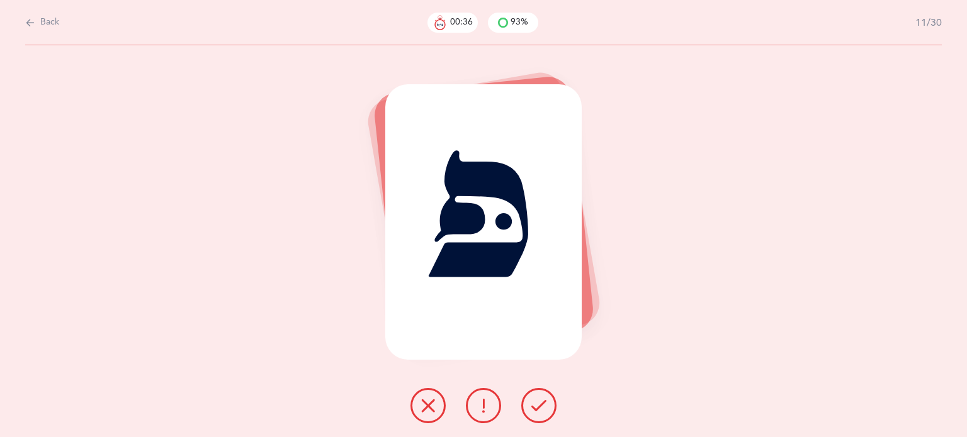
click at [534, 401] on icon at bounding box center [538, 405] width 15 height 15
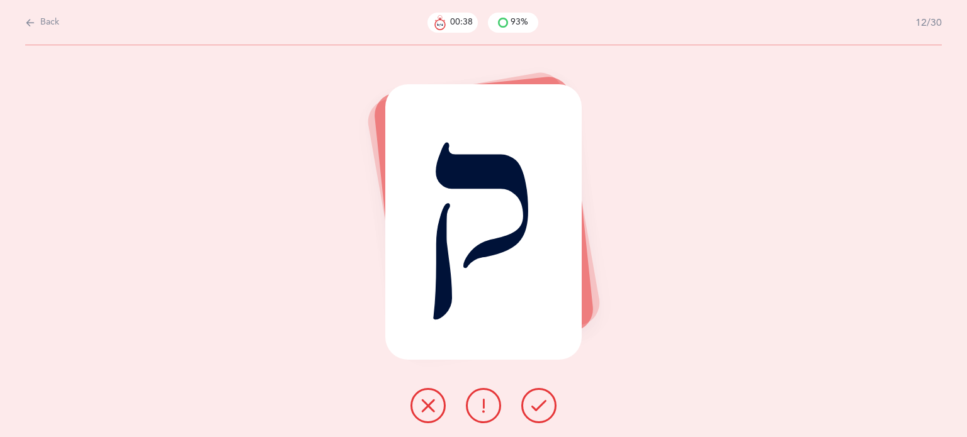
drag, startPoint x: 530, startPoint y: 403, endPoint x: 502, endPoint y: 384, distance: 33.5
click at [527, 402] on button at bounding box center [538, 405] width 35 height 35
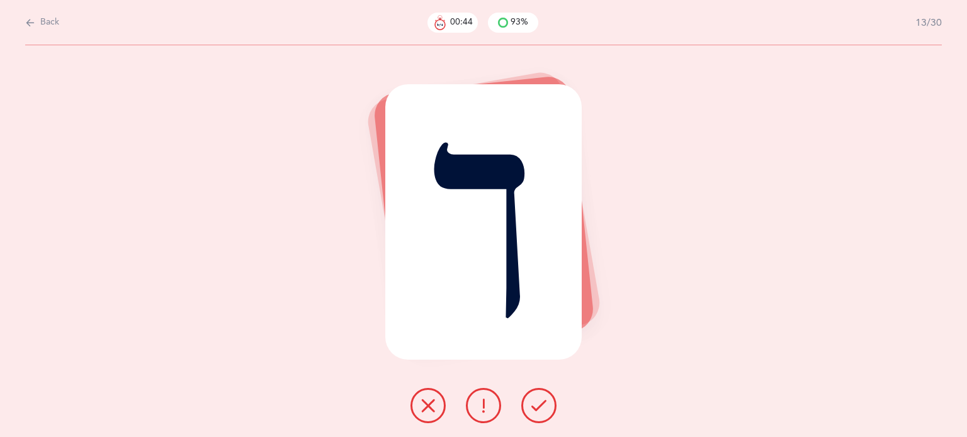
click at [537, 407] on icon at bounding box center [538, 405] width 15 height 15
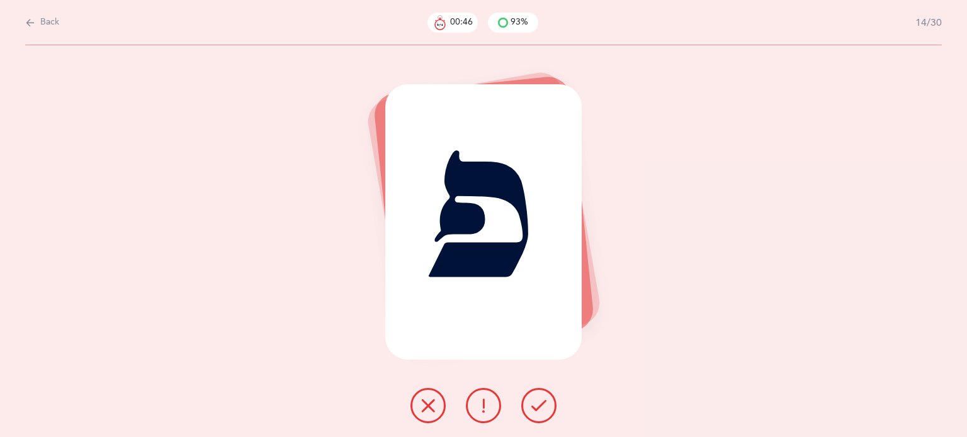
drag, startPoint x: 486, startPoint y: 371, endPoint x: 493, endPoint y: 379, distance: 11.1
click at [492, 379] on div "פ" at bounding box center [483, 241] width 967 height 392
click at [541, 403] on icon at bounding box center [538, 405] width 15 height 15
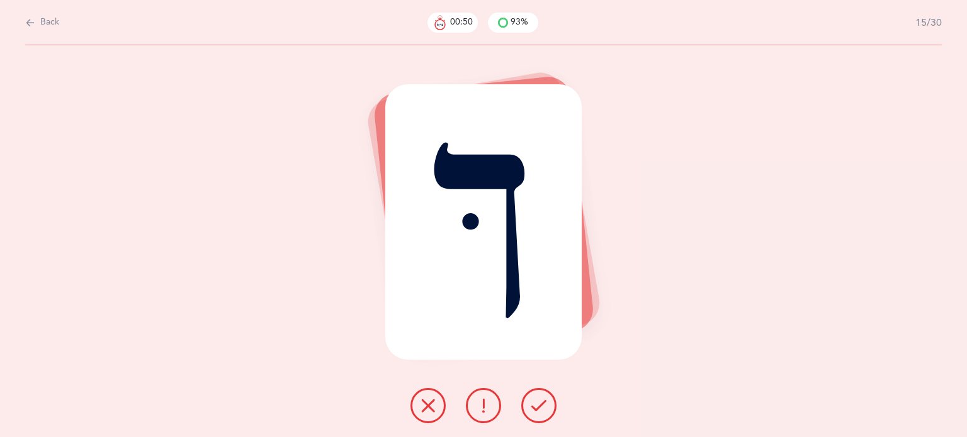
drag, startPoint x: 540, startPoint y: 405, endPoint x: 513, endPoint y: 378, distance: 37.8
click at [539, 405] on icon at bounding box center [538, 405] width 15 height 15
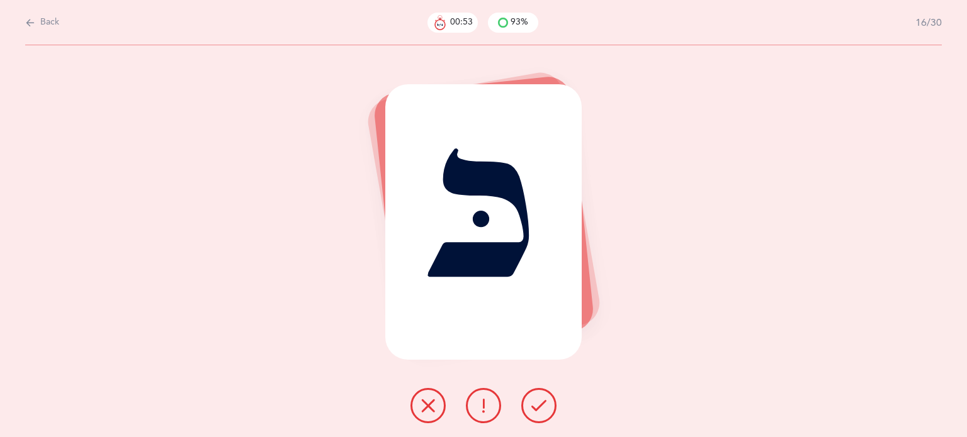
click at [546, 408] on button at bounding box center [538, 405] width 35 height 35
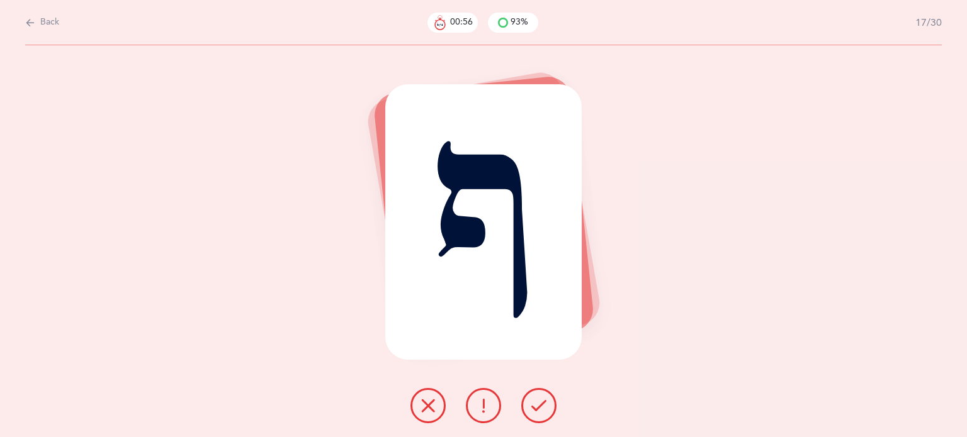
click at [541, 403] on icon at bounding box center [538, 405] width 15 height 15
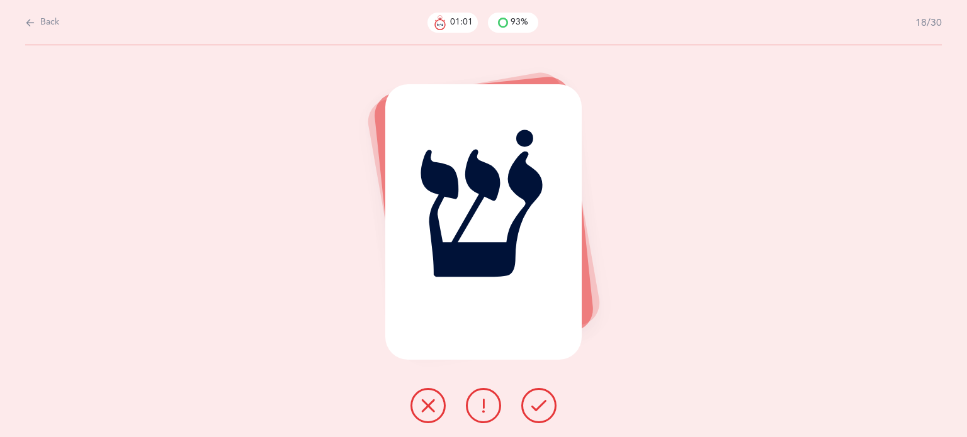
click at [545, 415] on button at bounding box center [538, 405] width 35 height 35
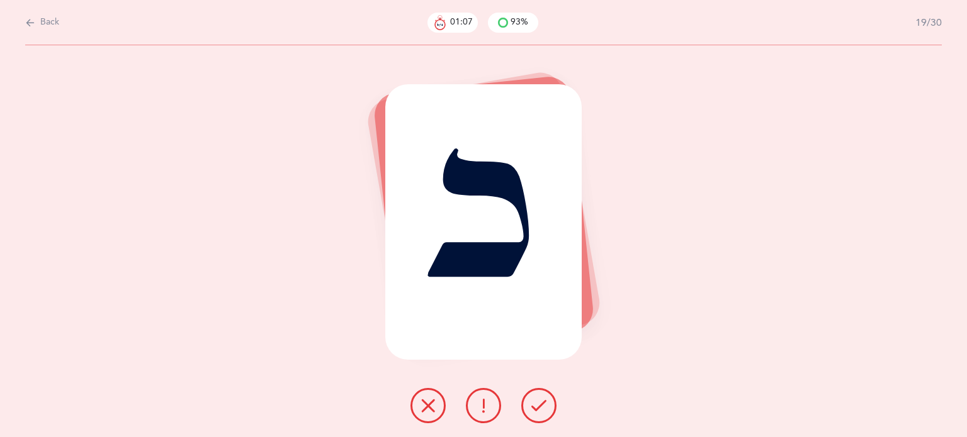
click at [532, 396] on button at bounding box center [538, 405] width 35 height 35
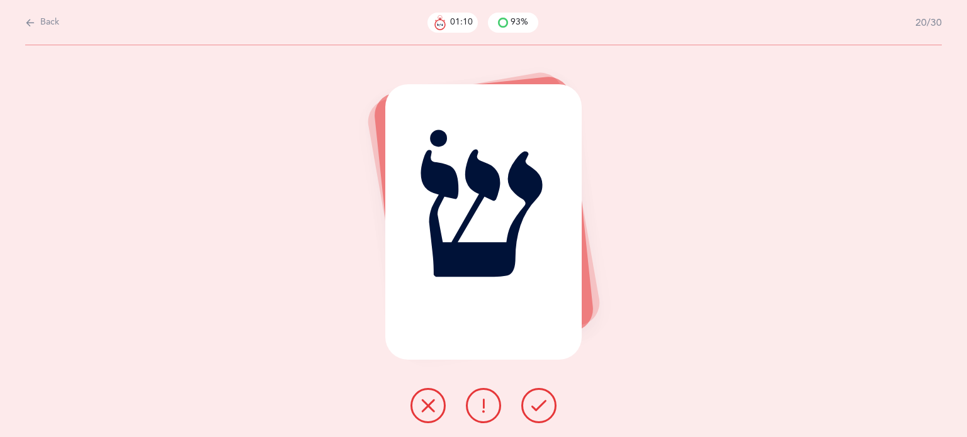
click at [536, 389] on button at bounding box center [538, 405] width 35 height 35
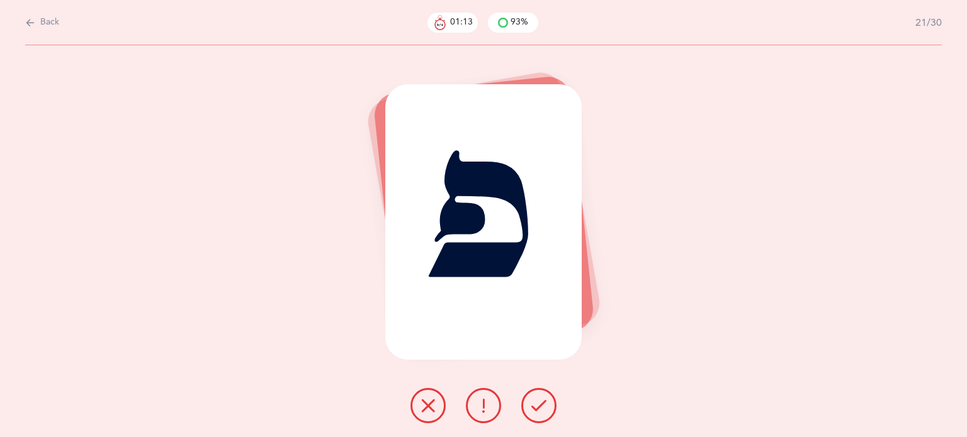
click at [540, 393] on button at bounding box center [538, 405] width 35 height 35
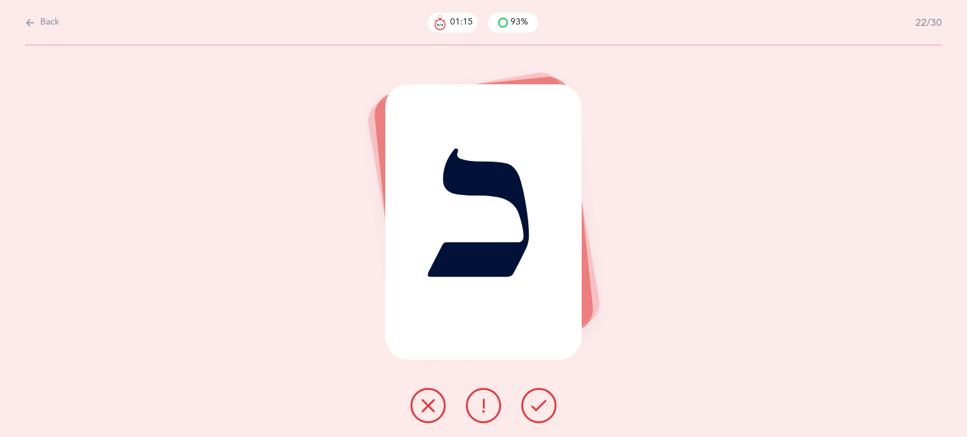
click at [542, 399] on icon at bounding box center [538, 405] width 15 height 15
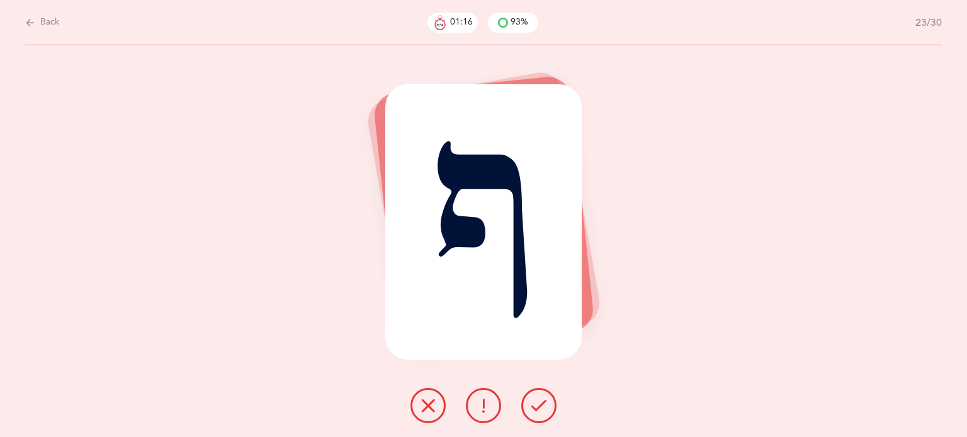
click at [532, 391] on button at bounding box center [538, 405] width 35 height 35
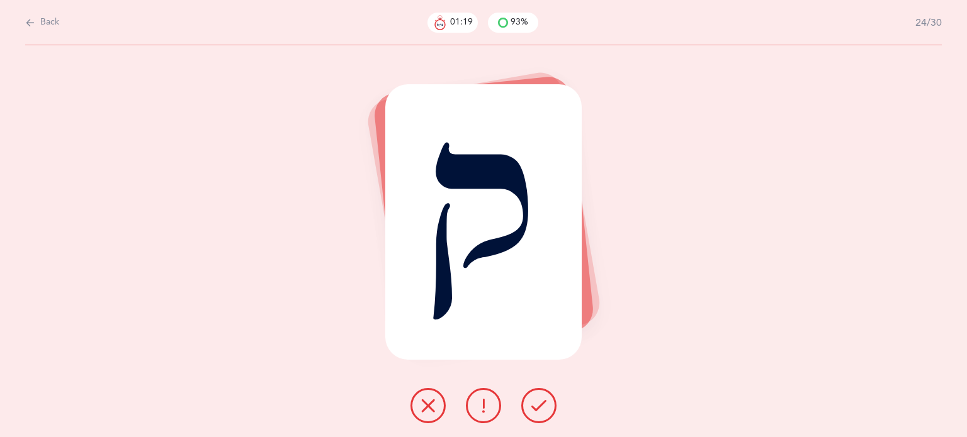
drag, startPoint x: 436, startPoint y: 412, endPoint x: 461, endPoint y: 412, distance: 25.2
click at [436, 412] on button at bounding box center [427, 405] width 35 height 35
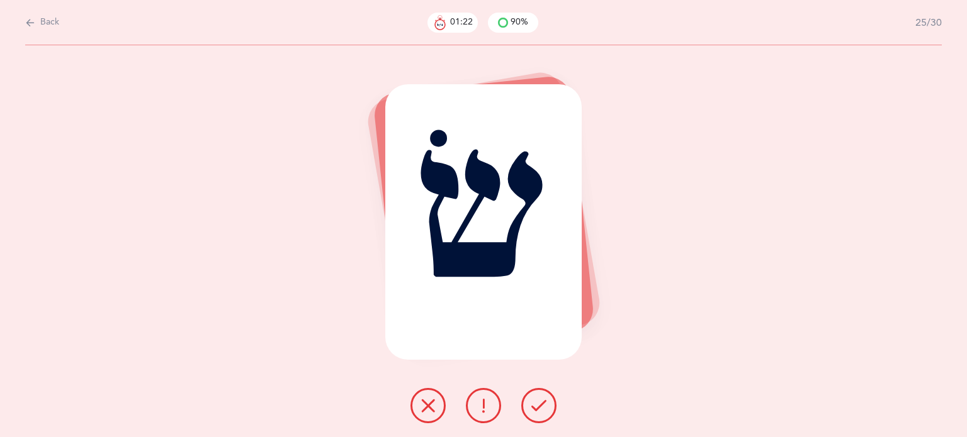
click at [539, 402] on icon at bounding box center [538, 405] width 15 height 15
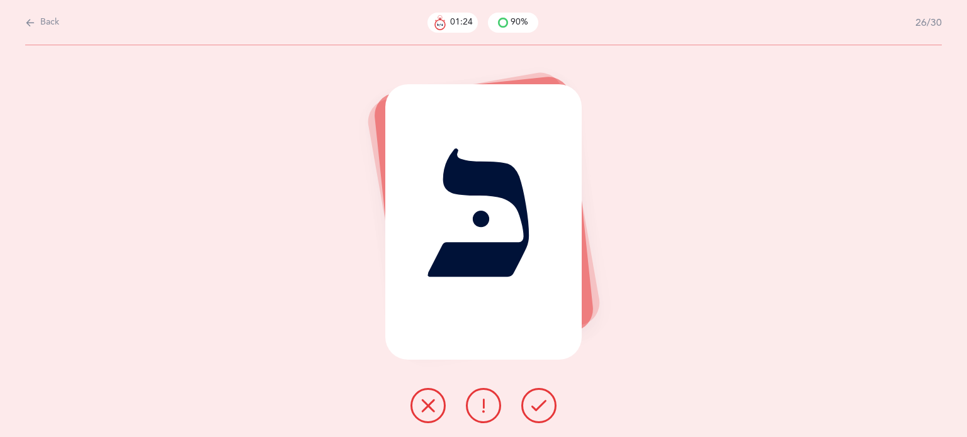
click at [539, 402] on icon at bounding box center [538, 405] width 15 height 15
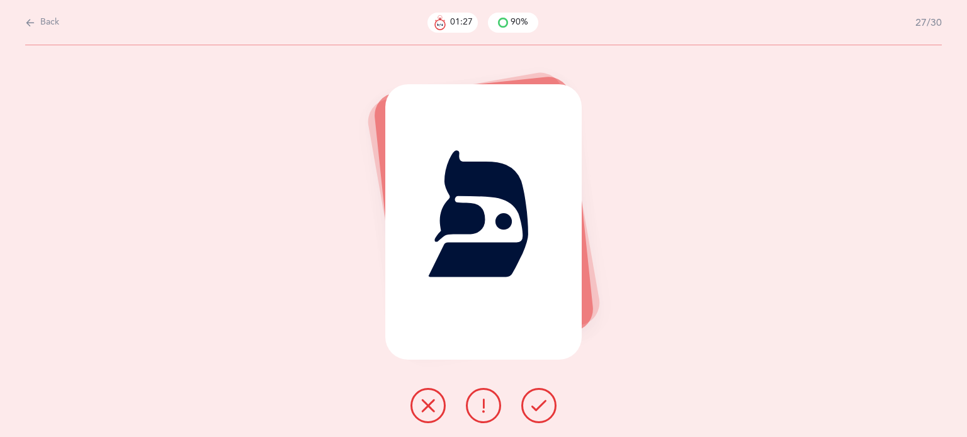
click at [539, 402] on icon at bounding box center [538, 405] width 15 height 15
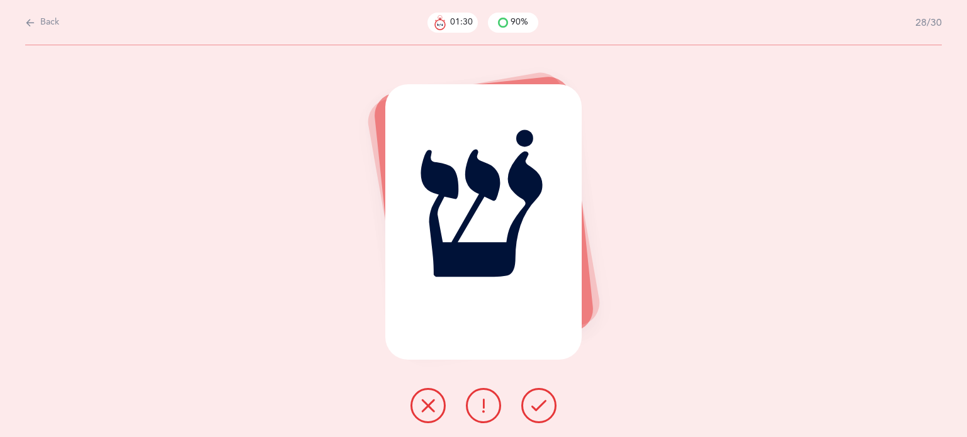
click at [541, 402] on icon at bounding box center [538, 405] width 15 height 15
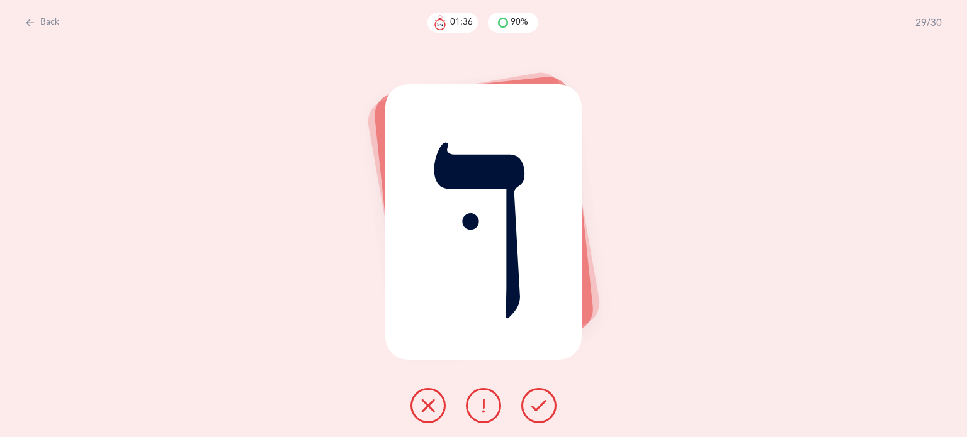
click at [540, 405] on icon at bounding box center [538, 405] width 15 height 15
click at [537, 396] on button at bounding box center [538, 405] width 35 height 35
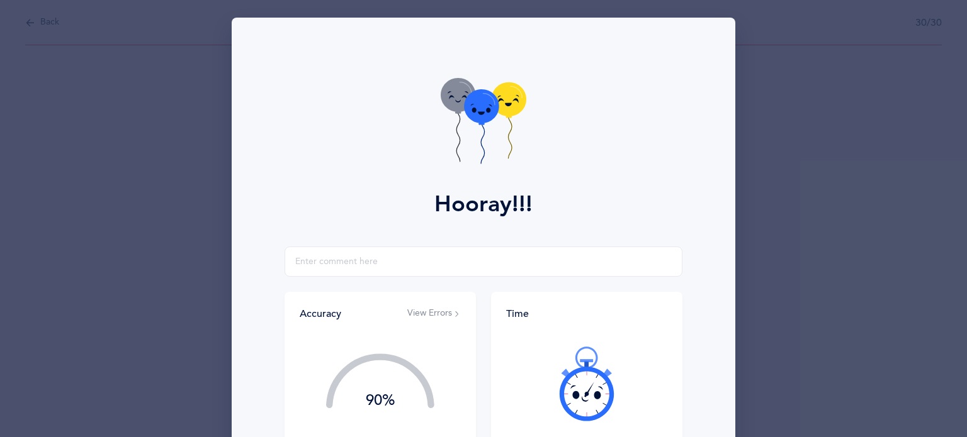
click at [536, 50] on div "Back 30/30 ך Hooray!!! Accuracy View Errors 90% You got 27/30 right! Great Job!…" at bounding box center [571, 50] width 790 height 0
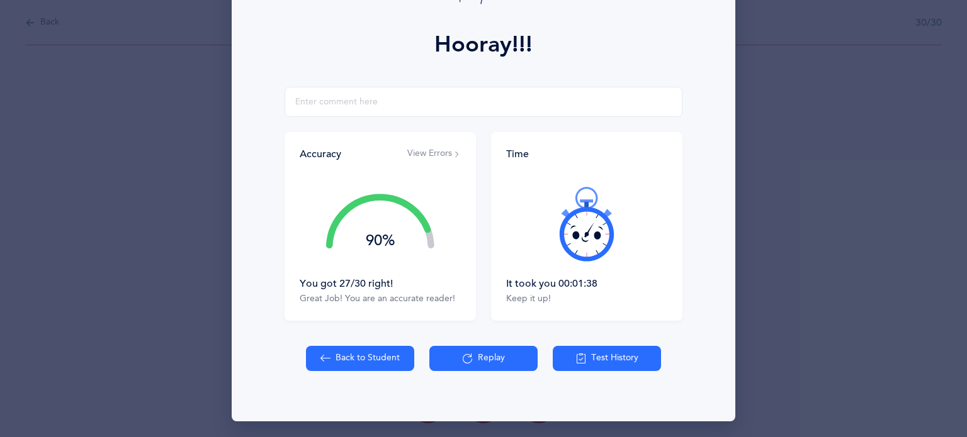
scroll to position [161, 0]
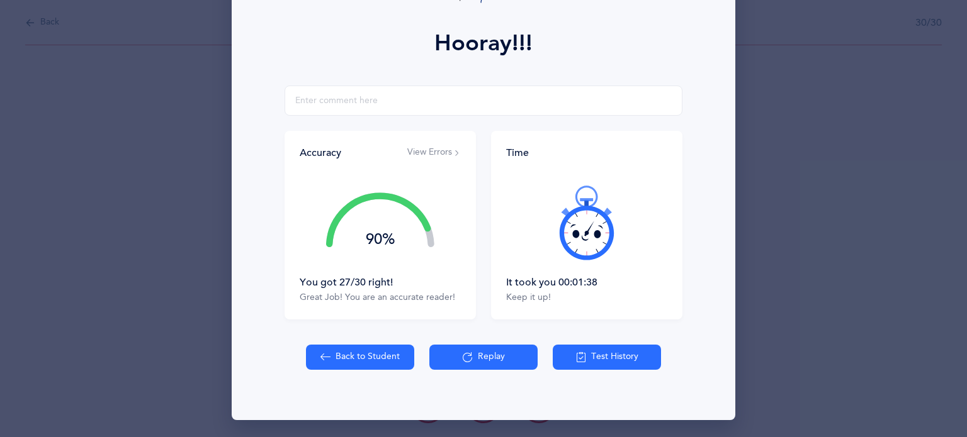
click at [425, 153] on button "View Errors" at bounding box center [433, 153] width 53 height 13
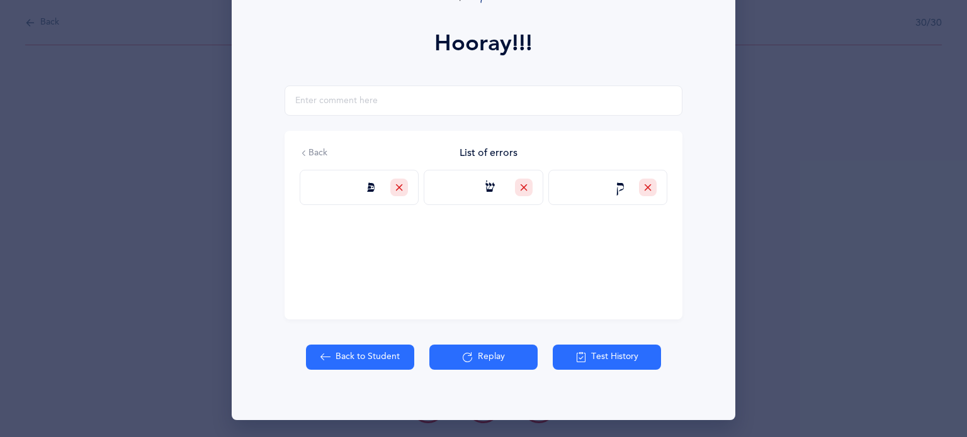
click at [364, 357] on button "Back to Student" at bounding box center [360, 357] width 108 height 25
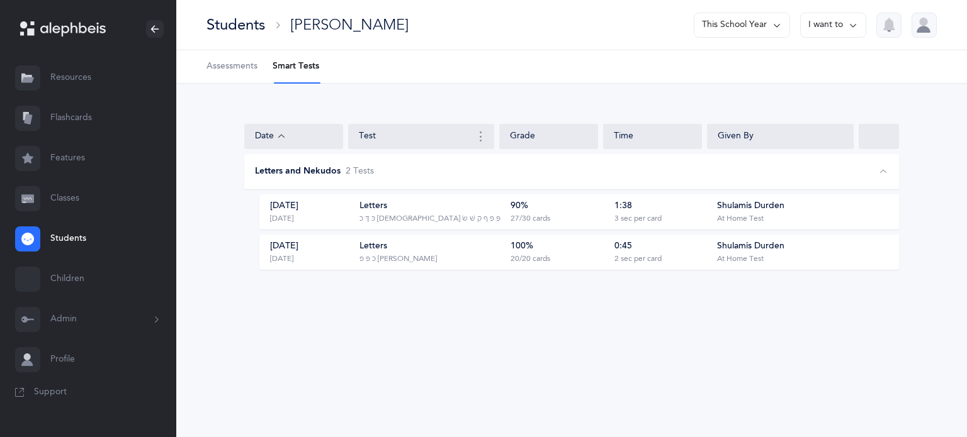
click at [82, 118] on link "Flashcards" at bounding box center [88, 118] width 176 height 40
